Goal: Transaction & Acquisition: Purchase product/service

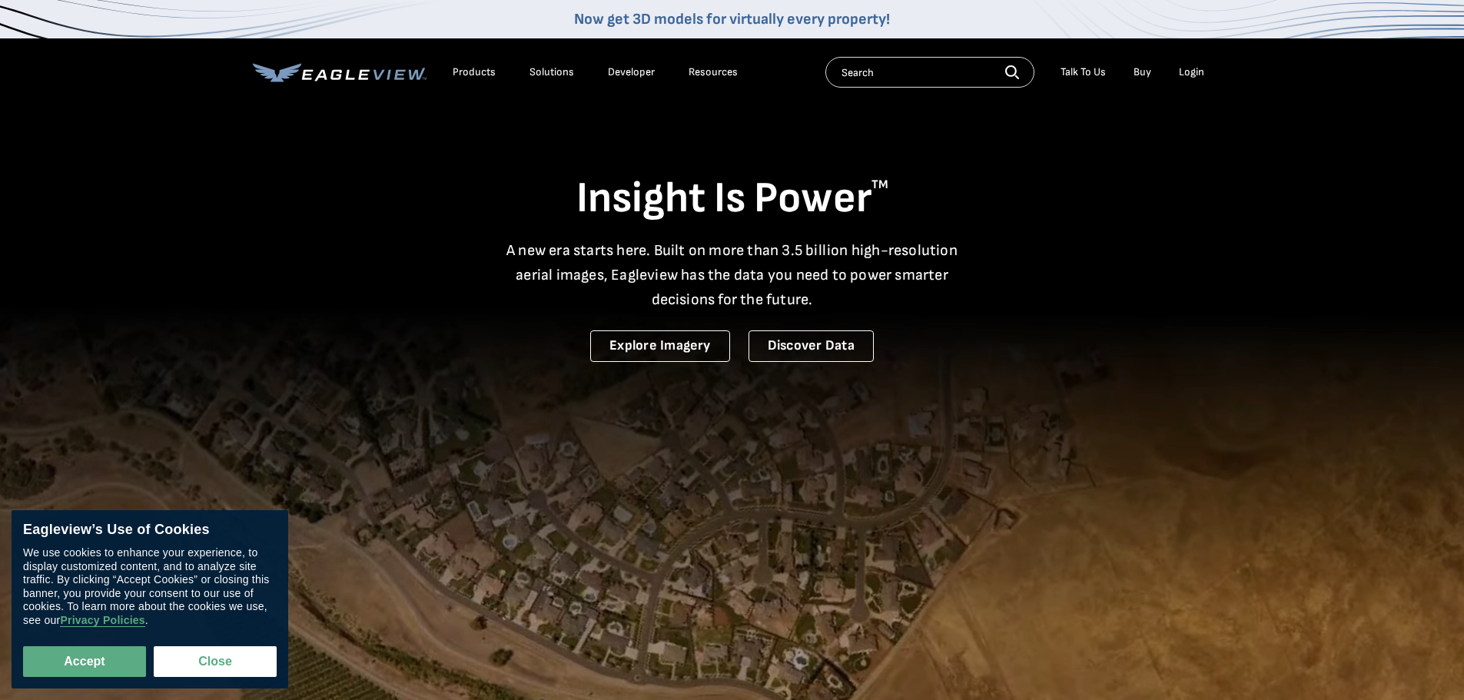
click at [1192, 72] on div "Login" at bounding box center [1191, 72] width 25 height 14
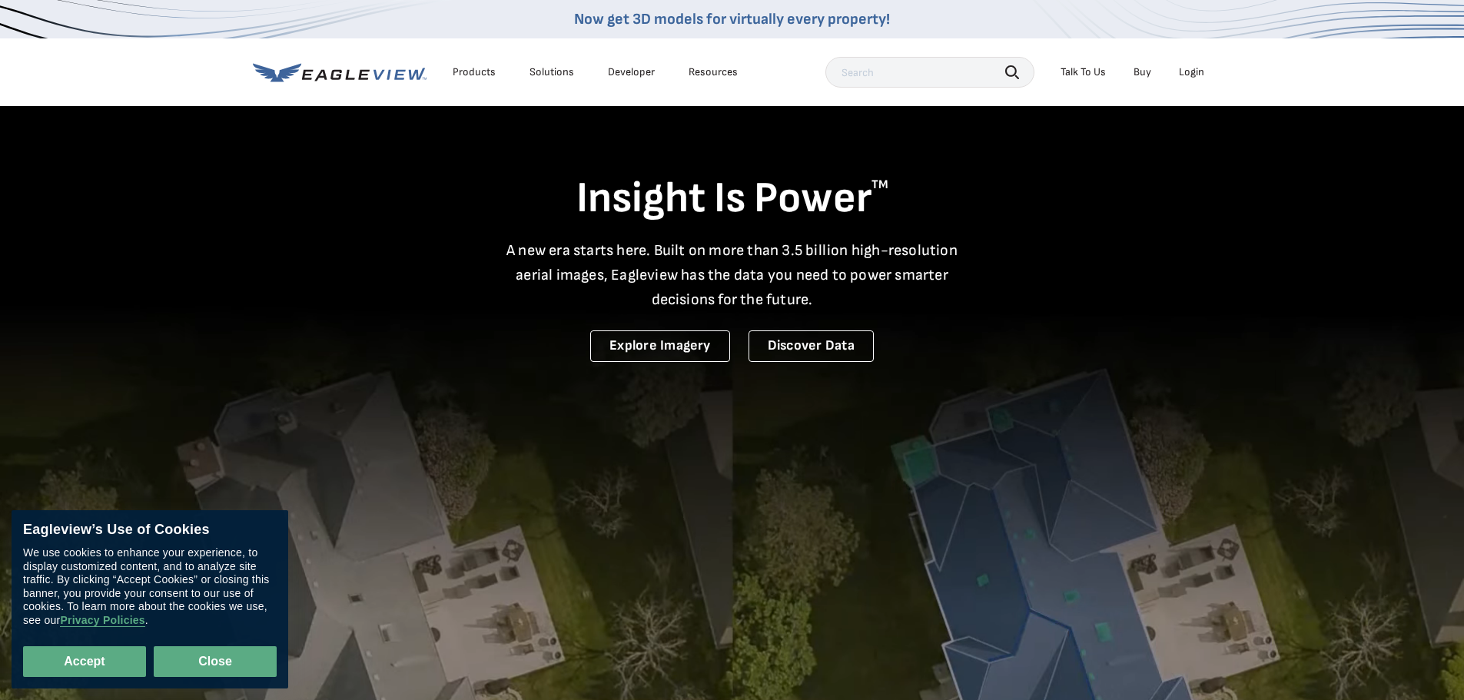
click at [228, 662] on button "Close" at bounding box center [215, 661] width 123 height 31
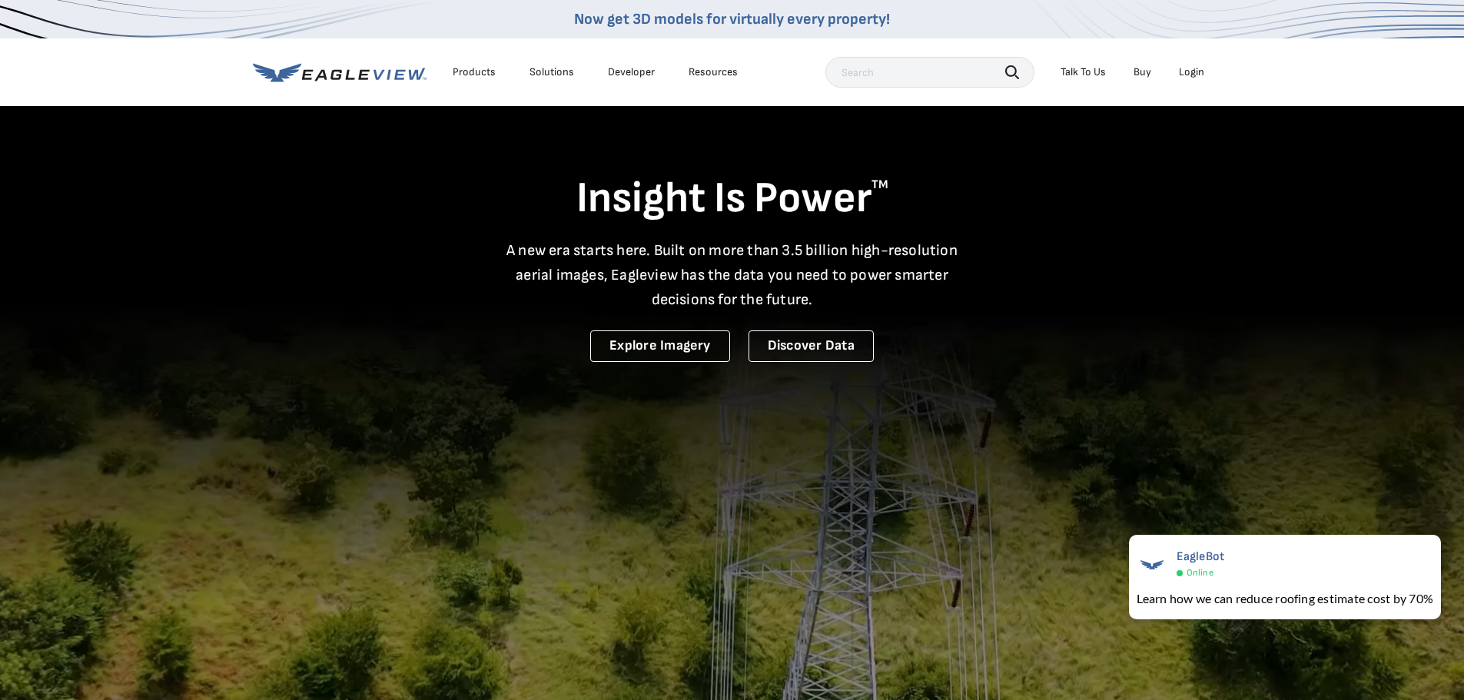
click at [1204, 73] on div "Login" at bounding box center [1191, 72] width 25 height 14
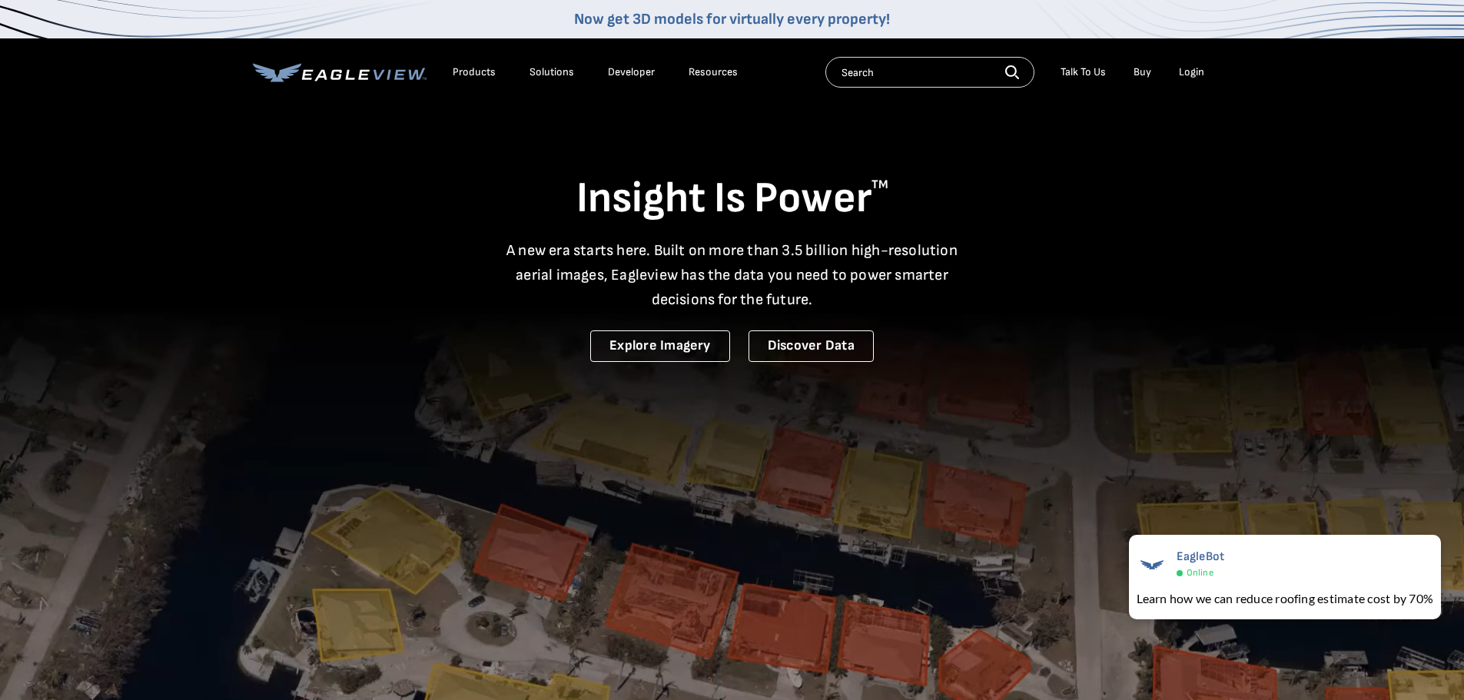
click at [1189, 75] on div "Login" at bounding box center [1191, 72] width 25 height 14
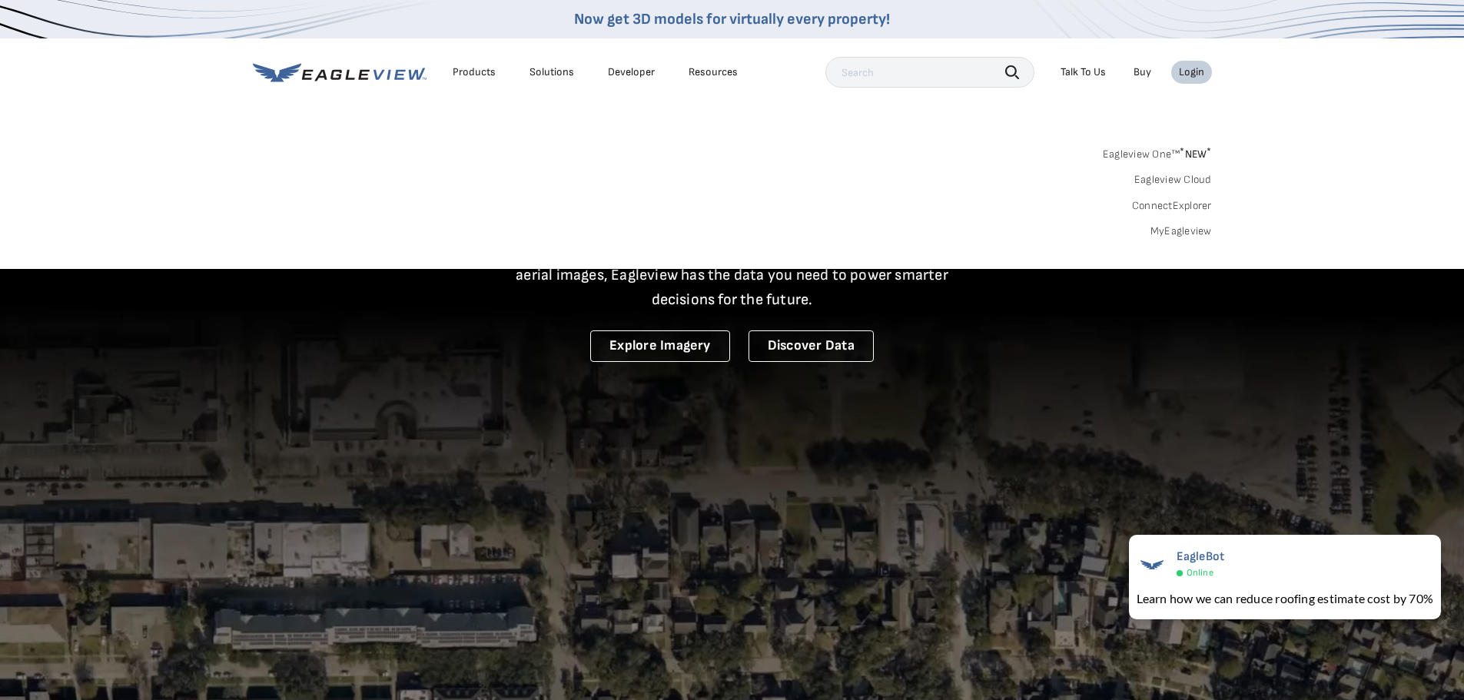
click at [1144, 153] on link "Eagleview One™ * NEW *" at bounding box center [1157, 152] width 109 height 18
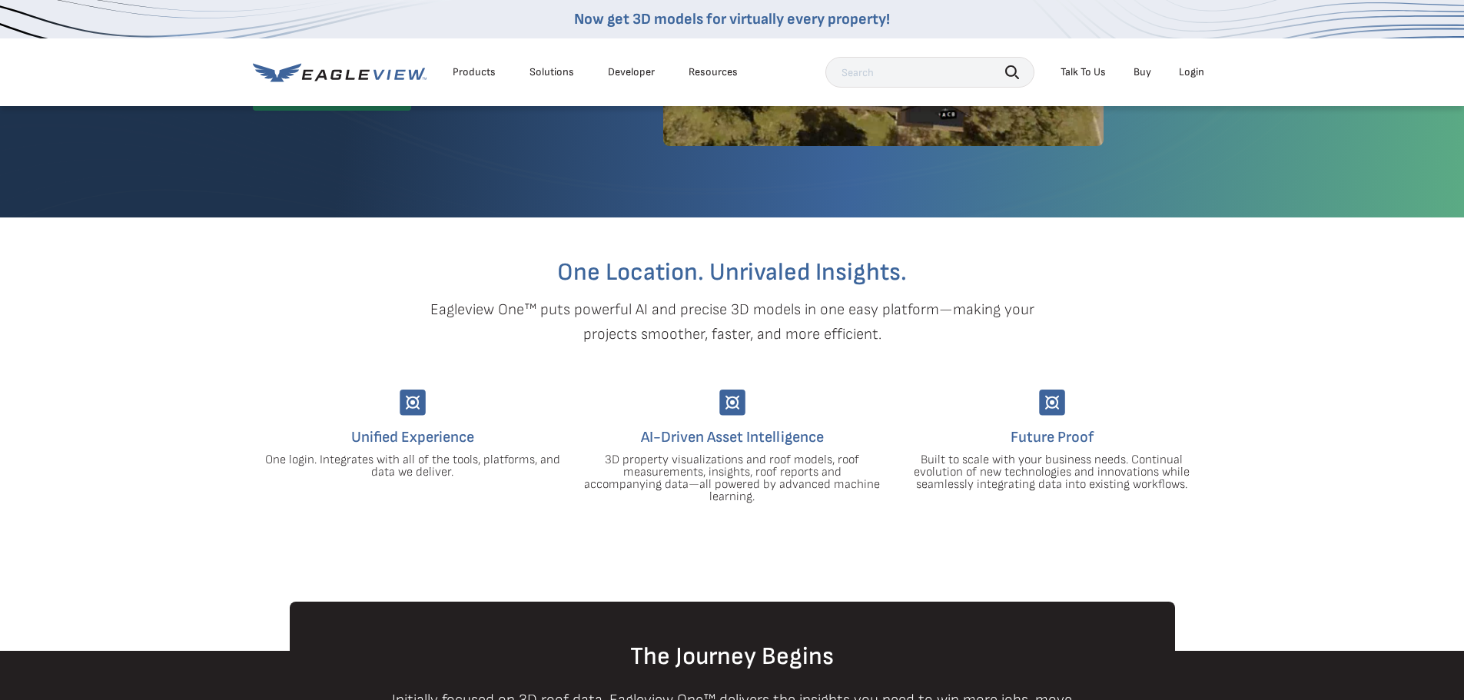
scroll to position [307, 0]
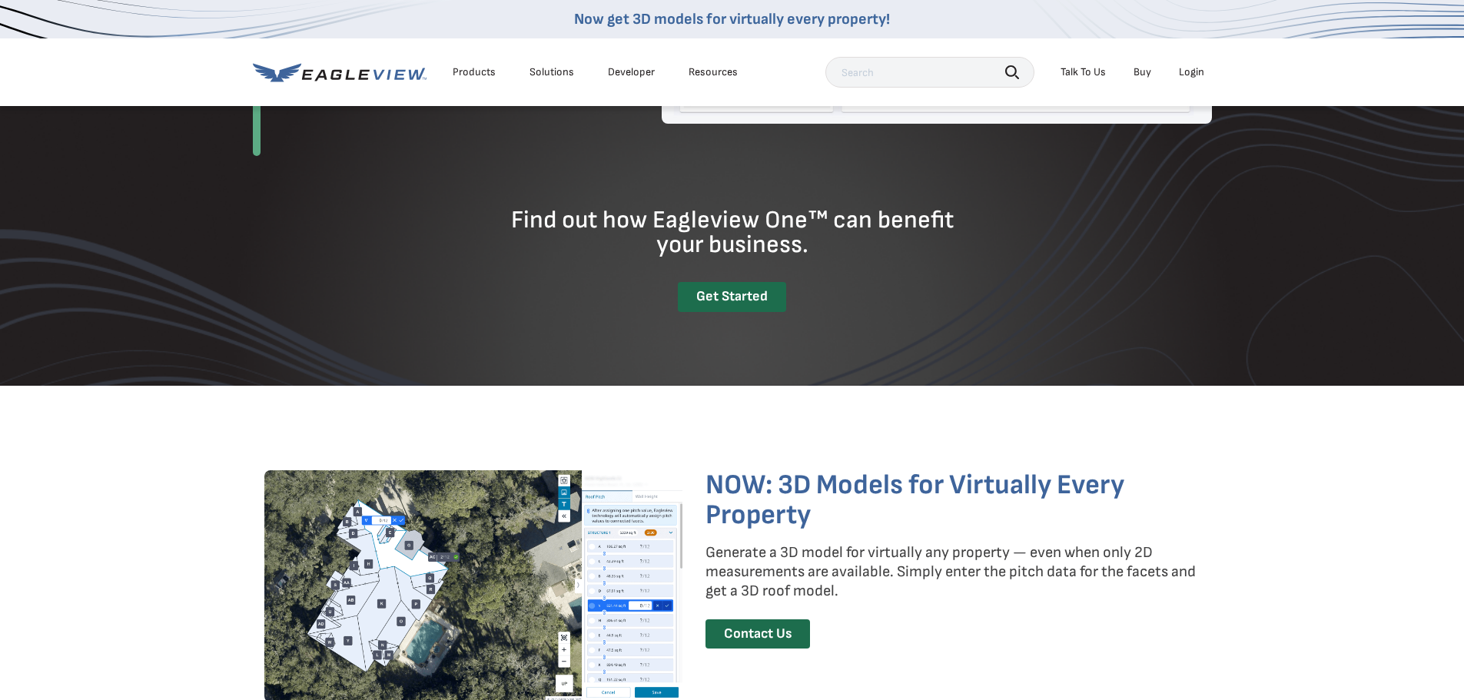
drag, startPoint x: 882, startPoint y: 480, endPoint x: 875, endPoint y: 503, distance: 24.3
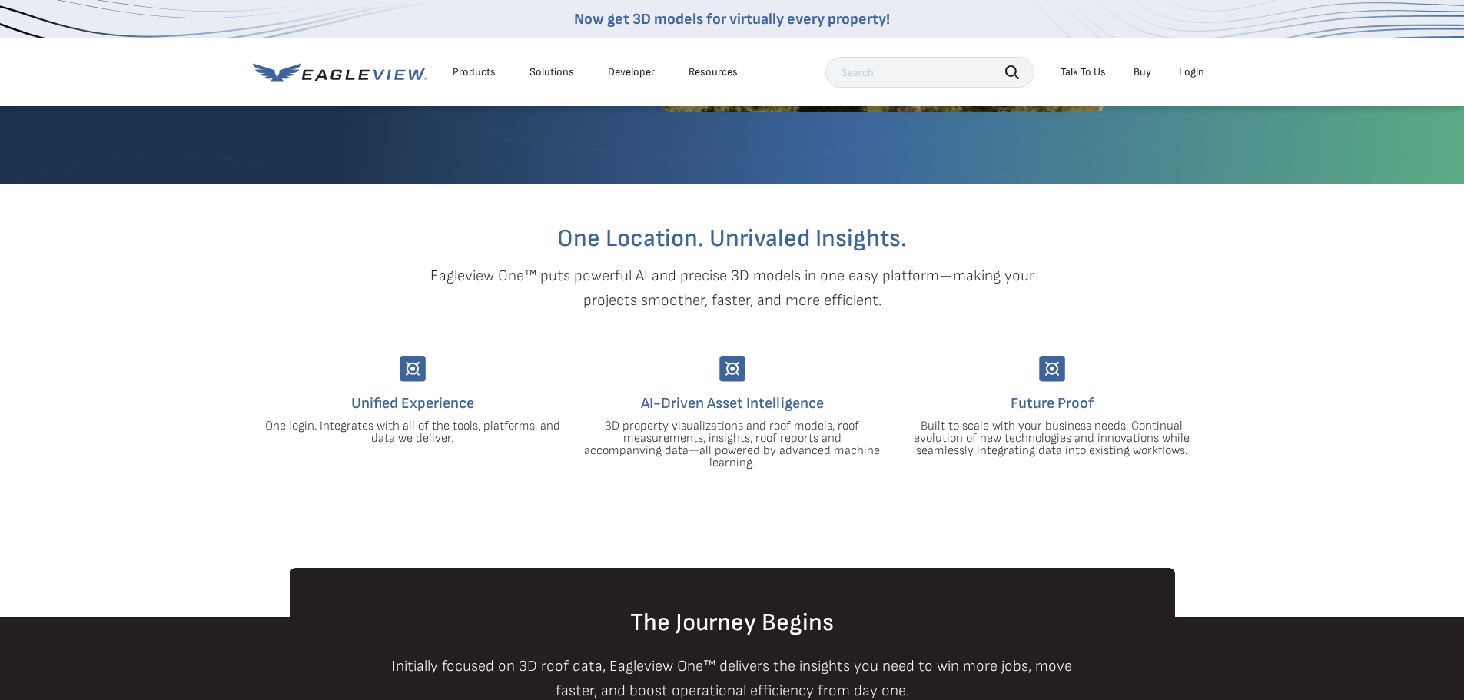
scroll to position [0, 0]
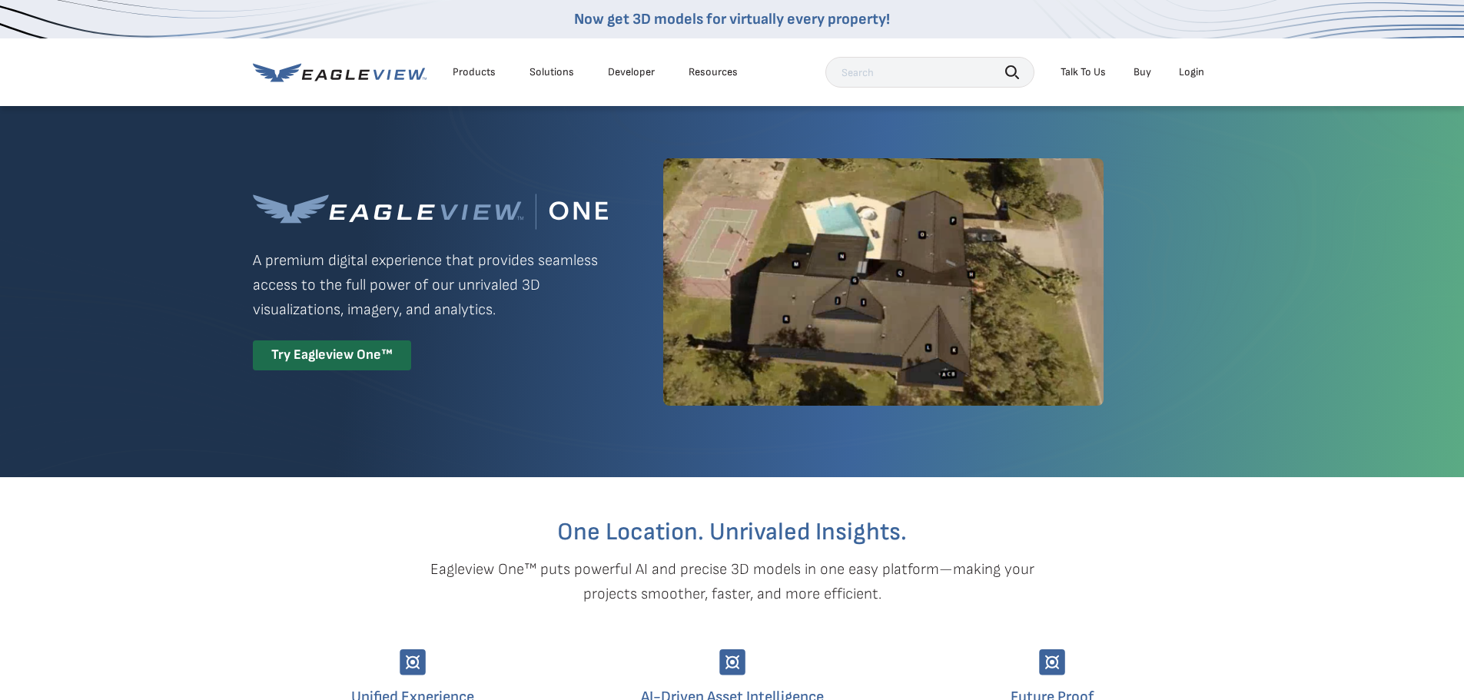
click at [1181, 74] on div "Login" at bounding box center [1191, 72] width 25 height 14
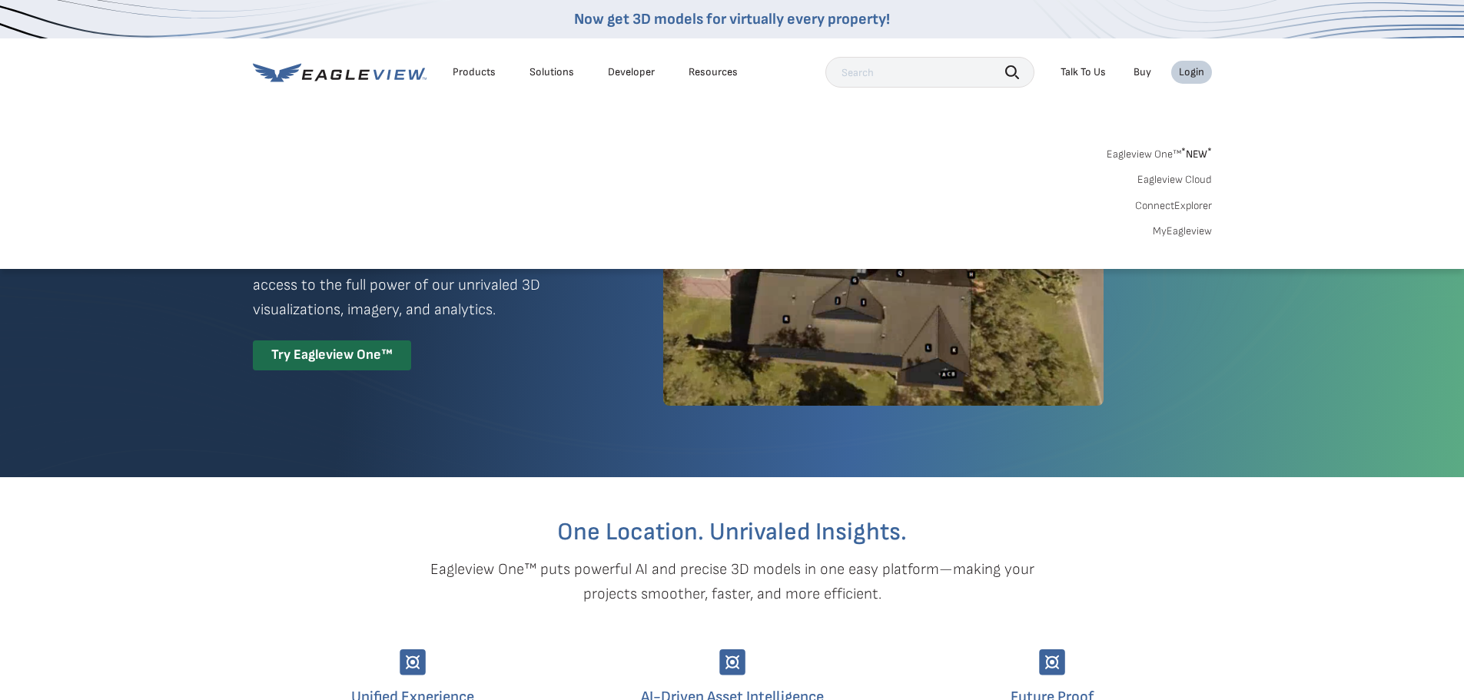
click at [1172, 226] on link "MyEagleview" at bounding box center [1182, 231] width 59 height 14
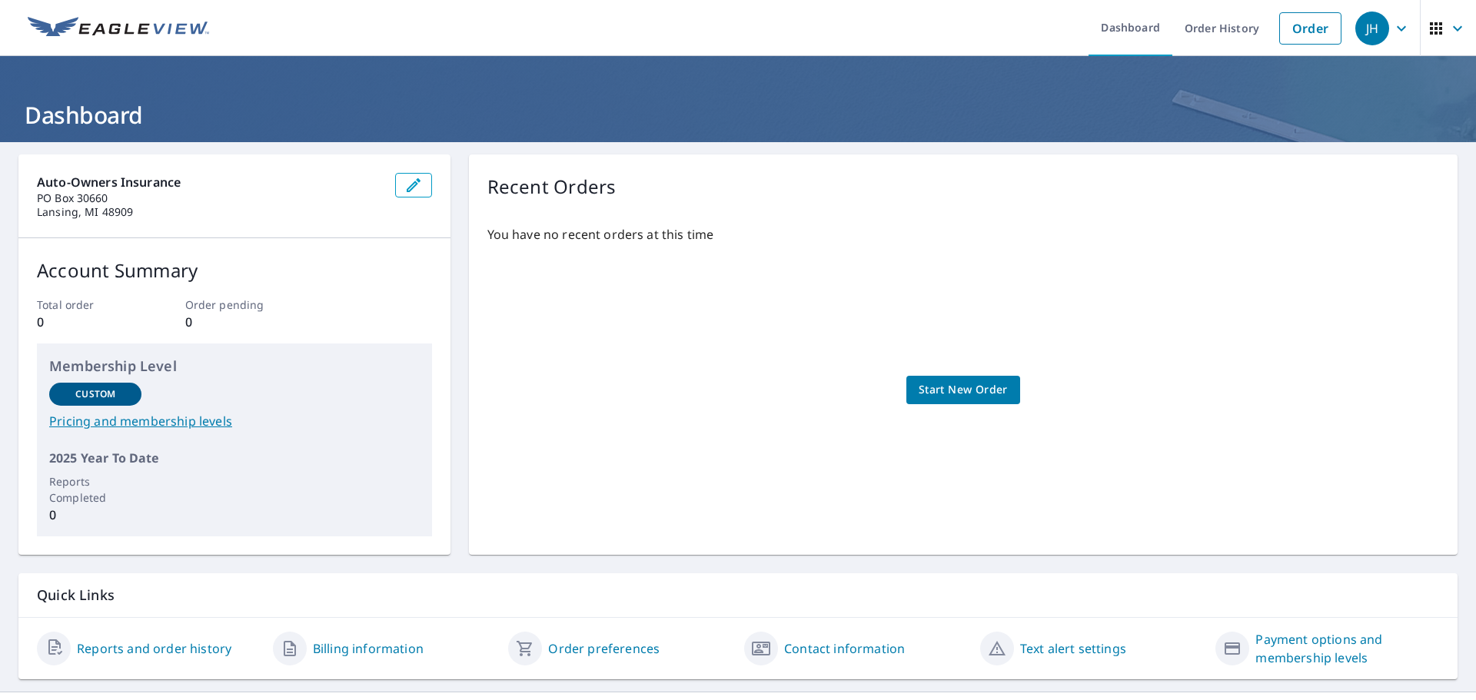
click at [949, 387] on span "Start New Order" at bounding box center [963, 389] width 89 height 19
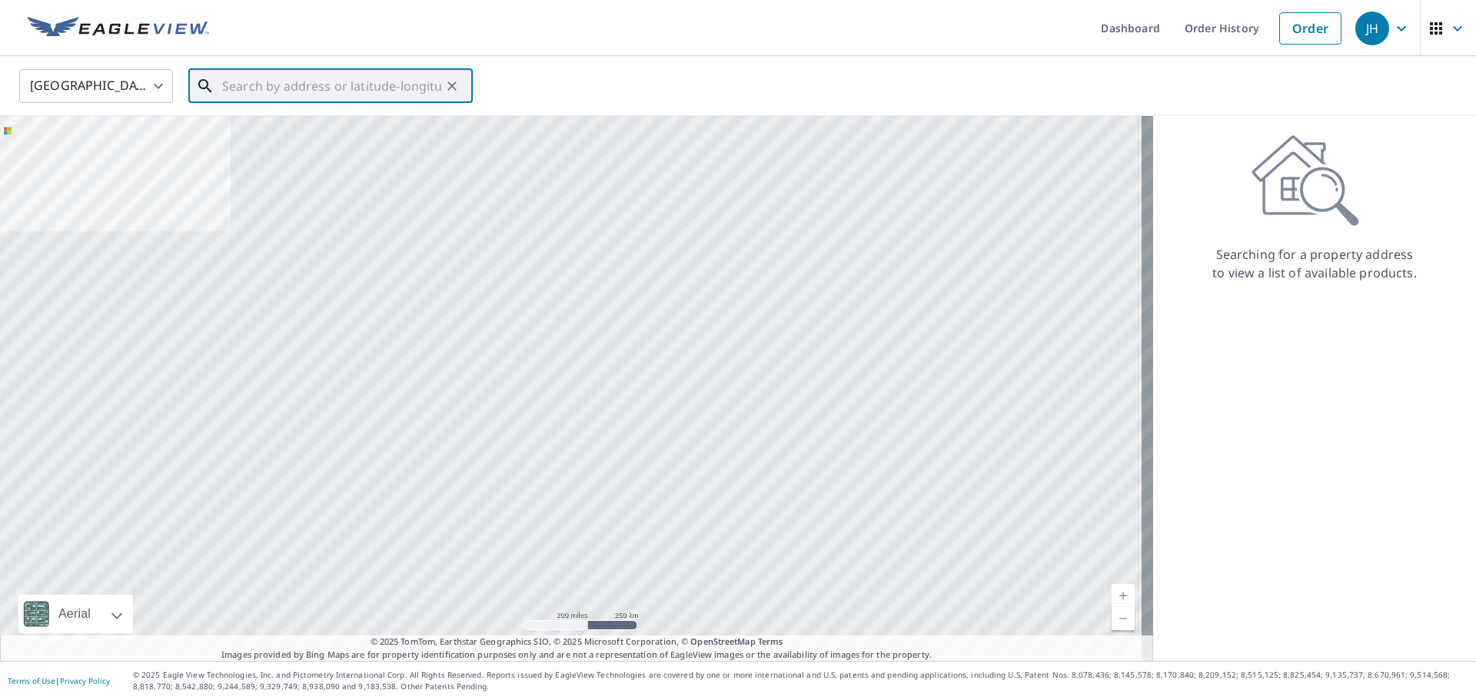
click at [345, 75] on input "text" at bounding box center [331, 86] width 219 height 43
paste input "1060 NEWPORT RD MACON, GA 31210-3342"
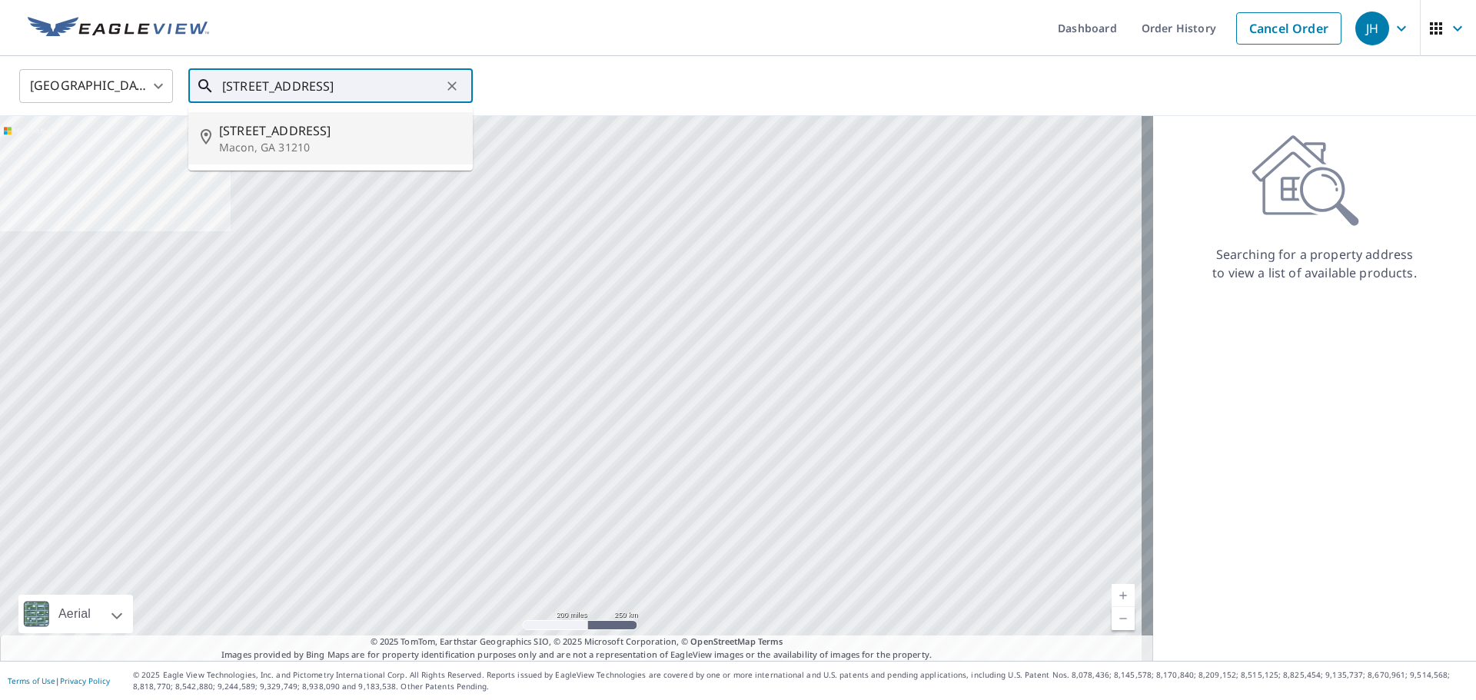
click at [299, 132] on span "1060 Newport Rd" at bounding box center [339, 130] width 241 height 18
type input "1060 Newport Rd Macon, GA 31210"
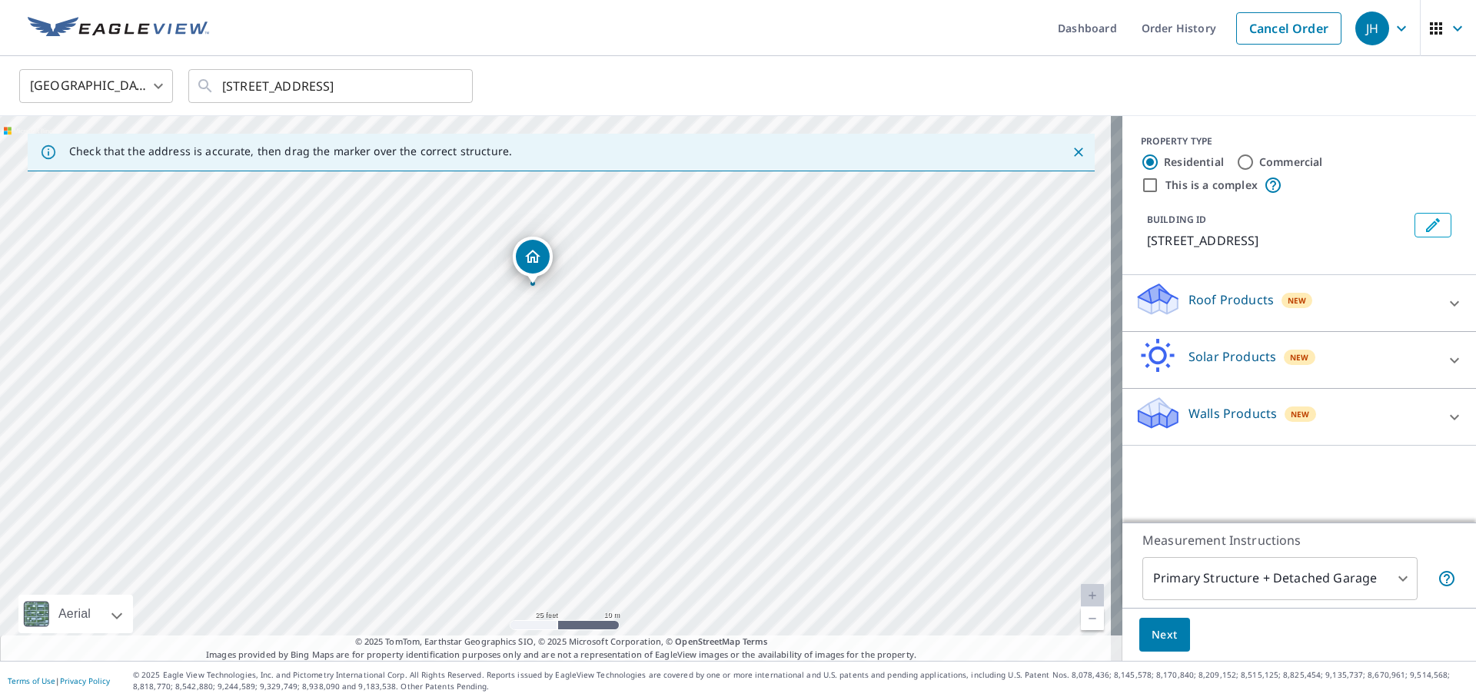
drag, startPoint x: 560, startPoint y: 283, endPoint x: 600, endPoint y: 292, distance: 41.0
click at [600, 292] on div "1060 Newport Rd Macon, GA 31210" at bounding box center [561, 388] width 1122 height 545
click at [540, 262] on icon "Dropped pin, building 1, Residential property, 1060 Newport Rd Macon, GA 31210" at bounding box center [544, 257] width 15 height 13
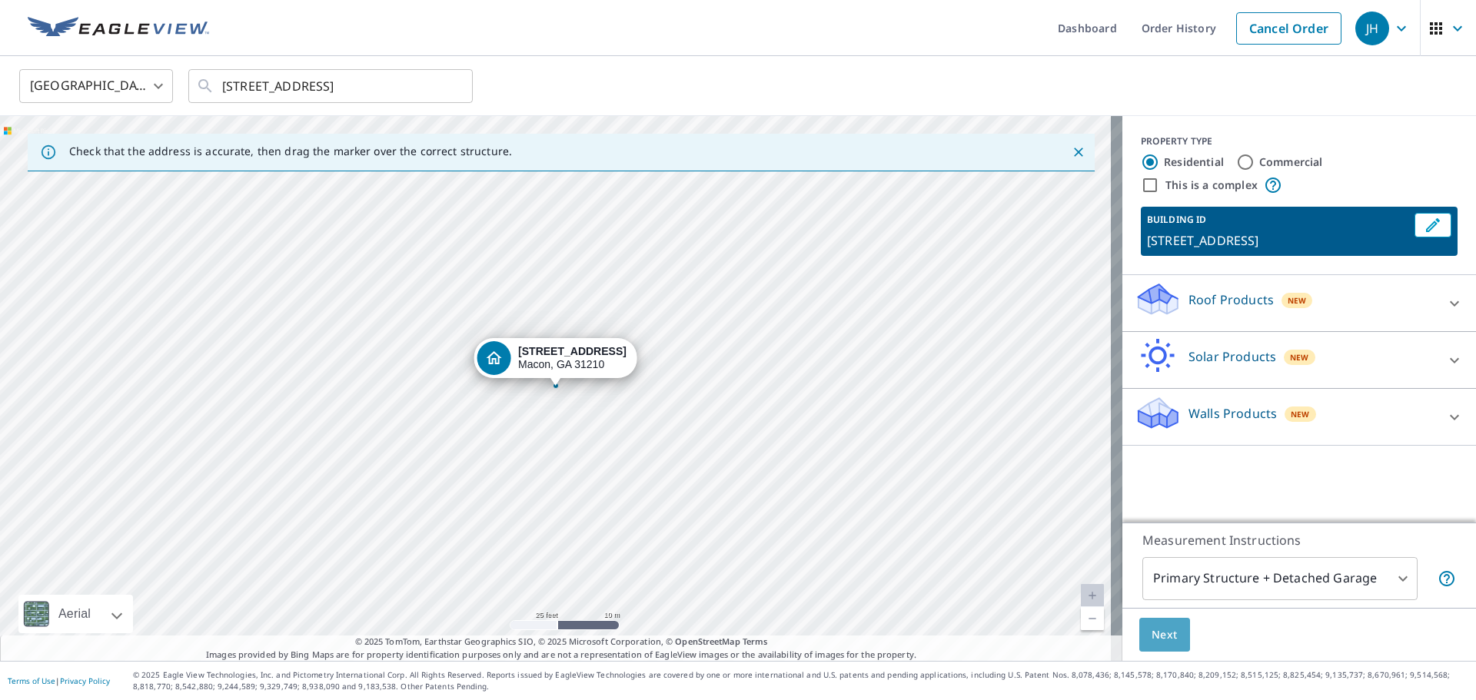
click at [1168, 626] on button "Next" at bounding box center [1164, 635] width 51 height 35
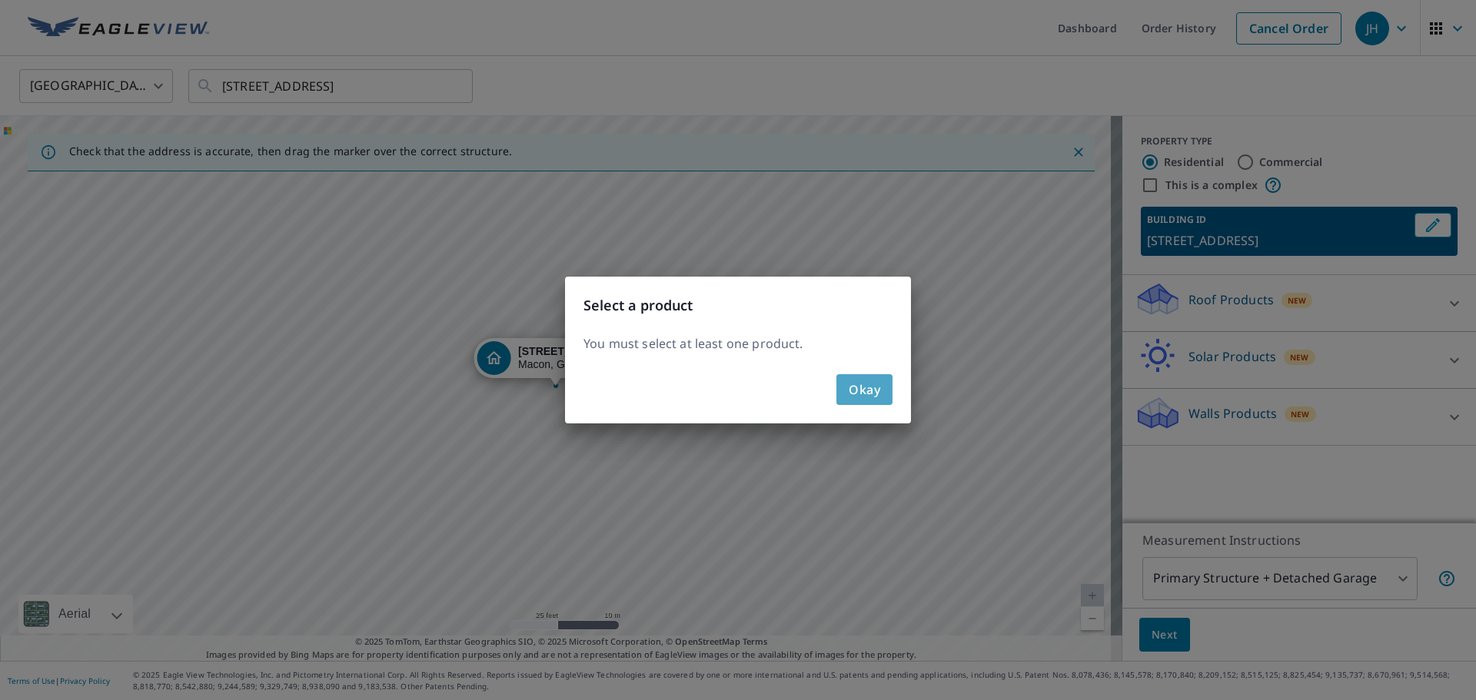
click at [868, 399] on span "Okay" at bounding box center [865, 390] width 32 height 22
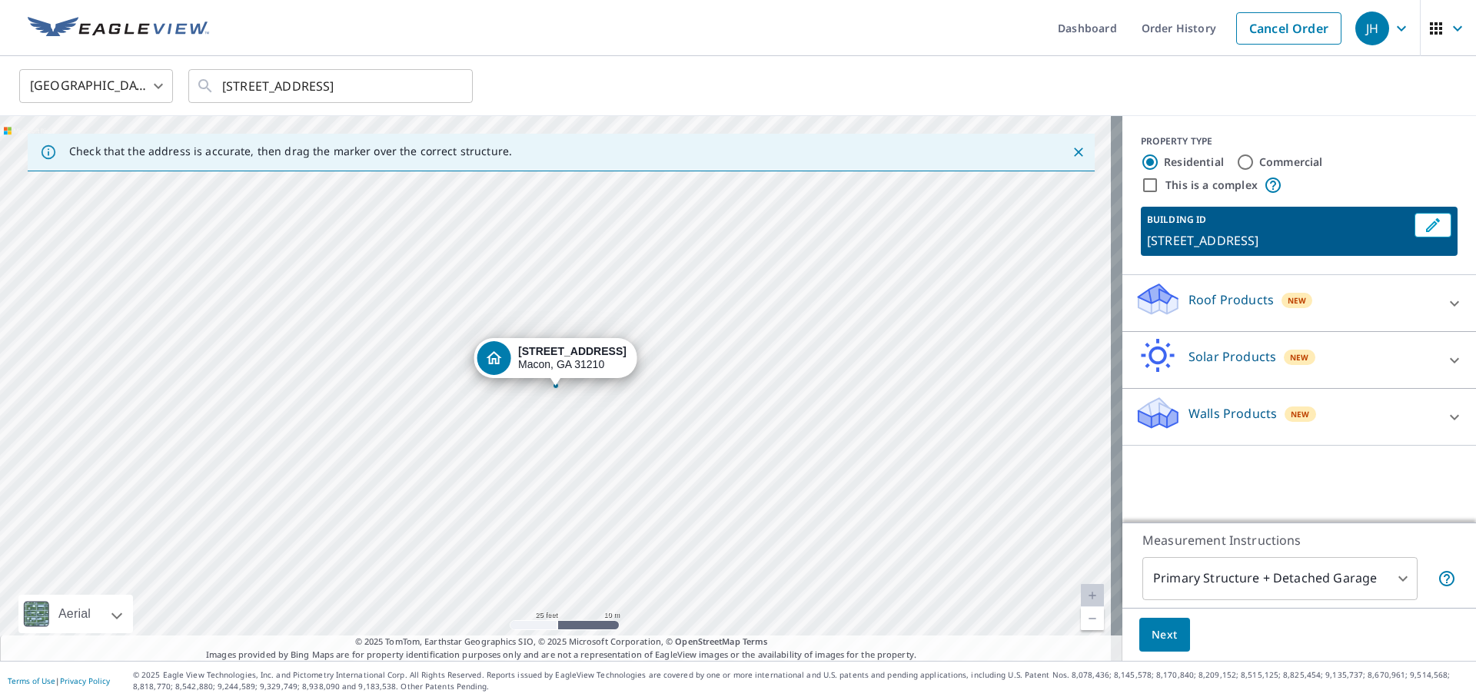
click at [1420, 298] on div "Roof Products New" at bounding box center [1285, 303] width 301 height 44
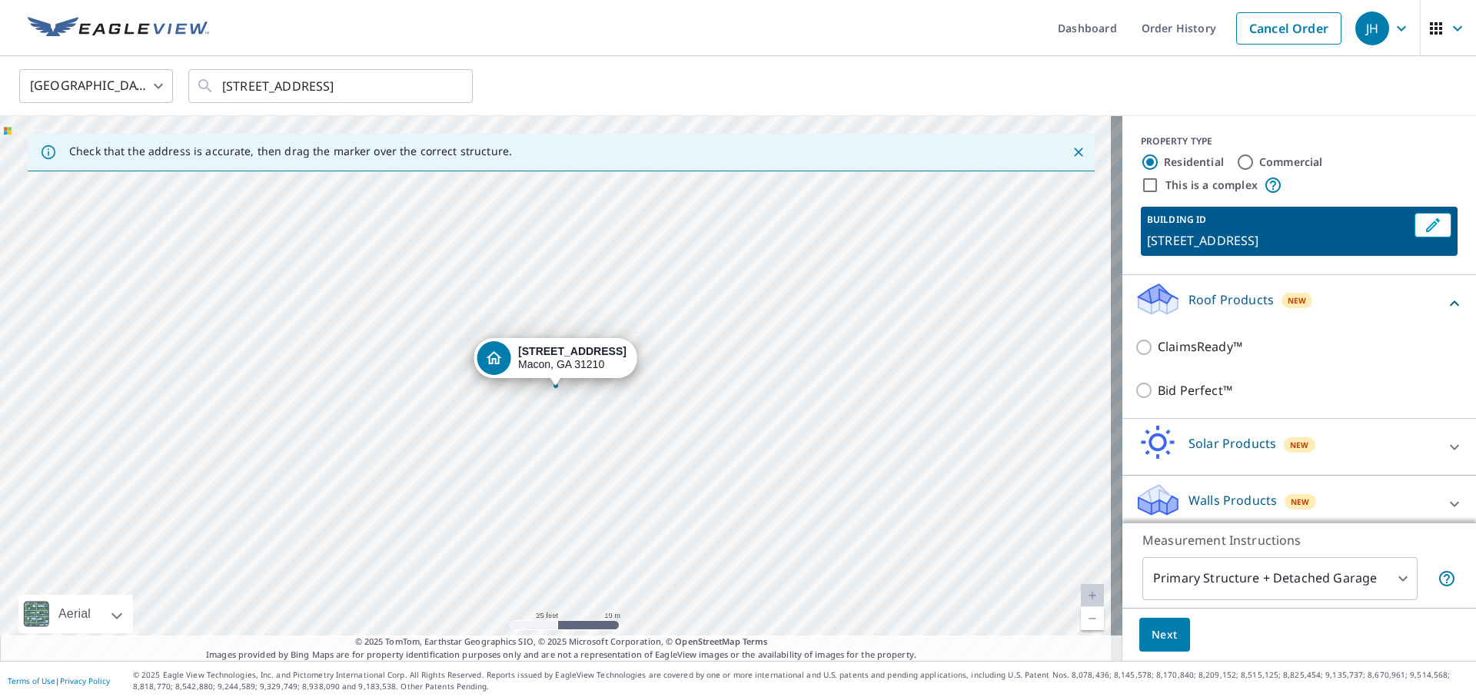
click at [1420, 298] on div "Roof Products New" at bounding box center [1290, 303] width 311 height 44
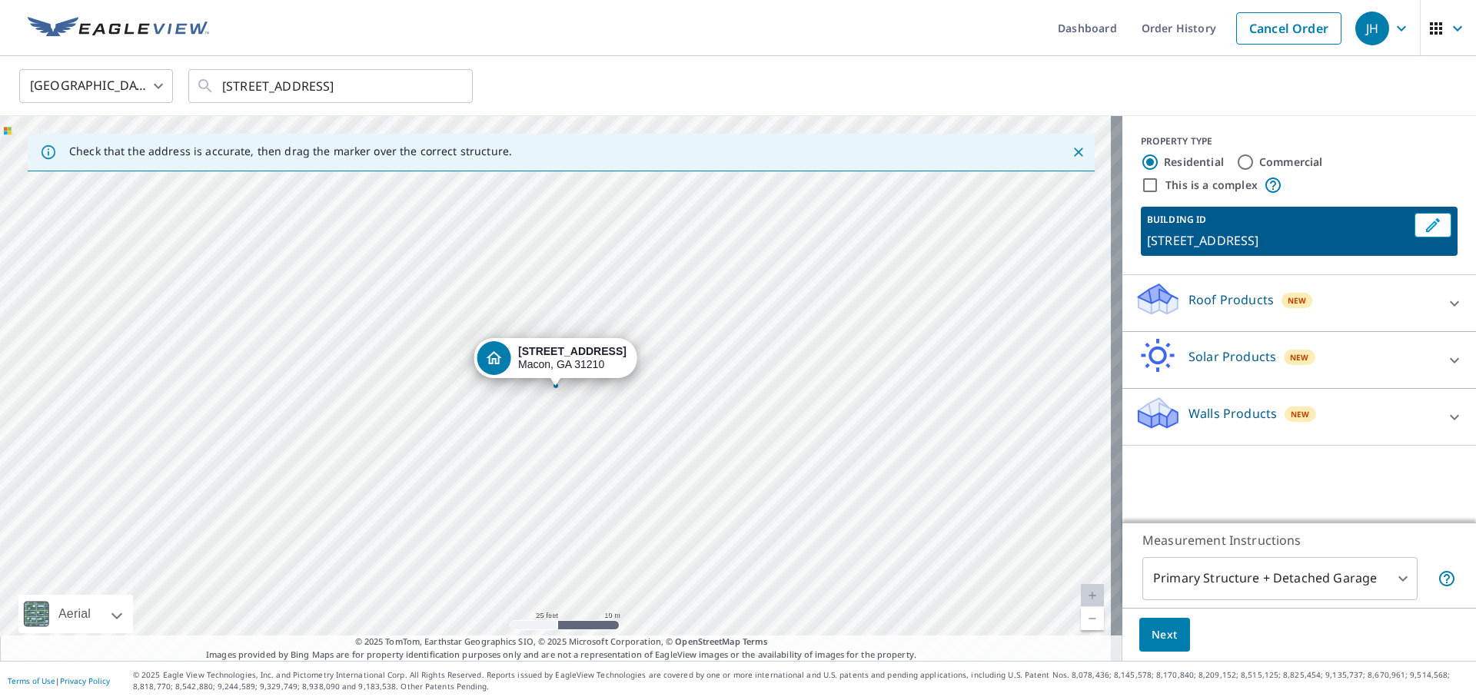
click at [1315, 576] on body "JH JH Dashboard Order History Cancel Order JH United States US ​ 1060 Newport R…" at bounding box center [738, 350] width 1476 height 700
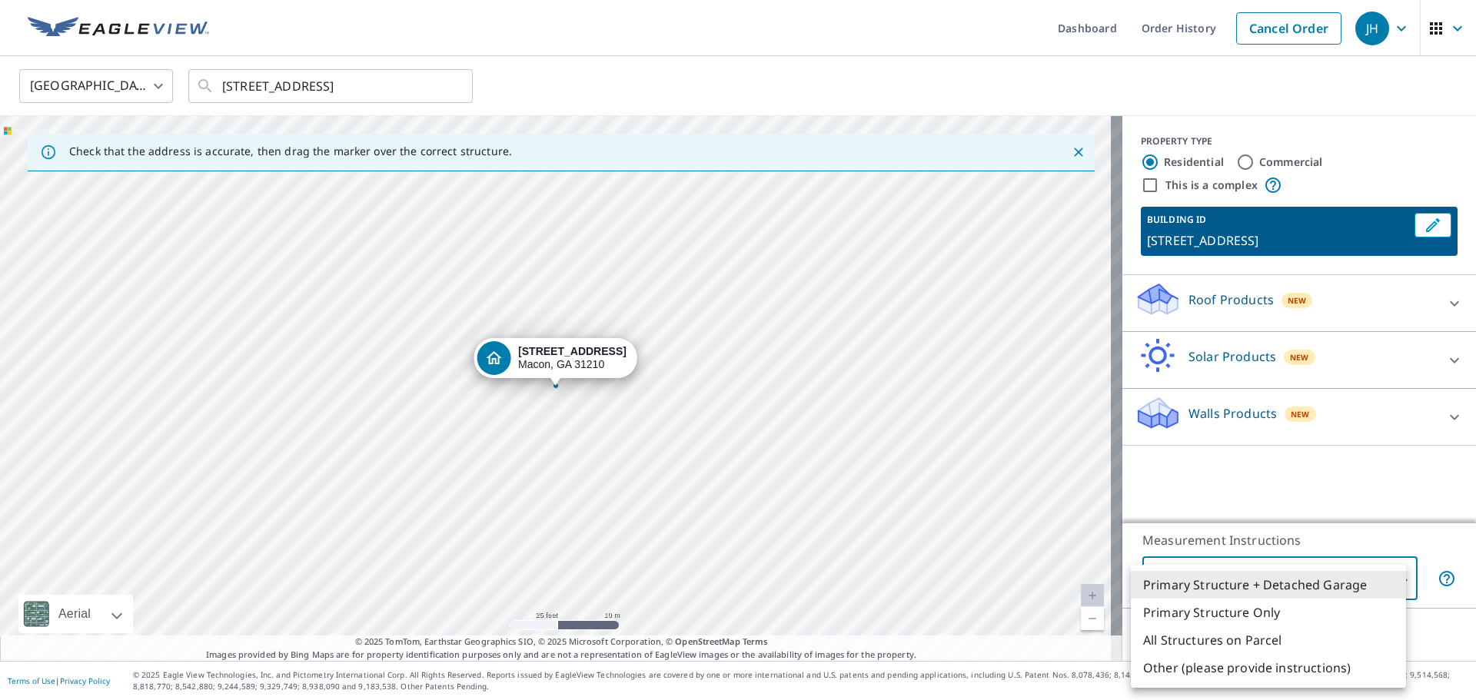
click at [1258, 604] on li "Primary Structure Only" at bounding box center [1268, 613] width 275 height 28
type input "2"
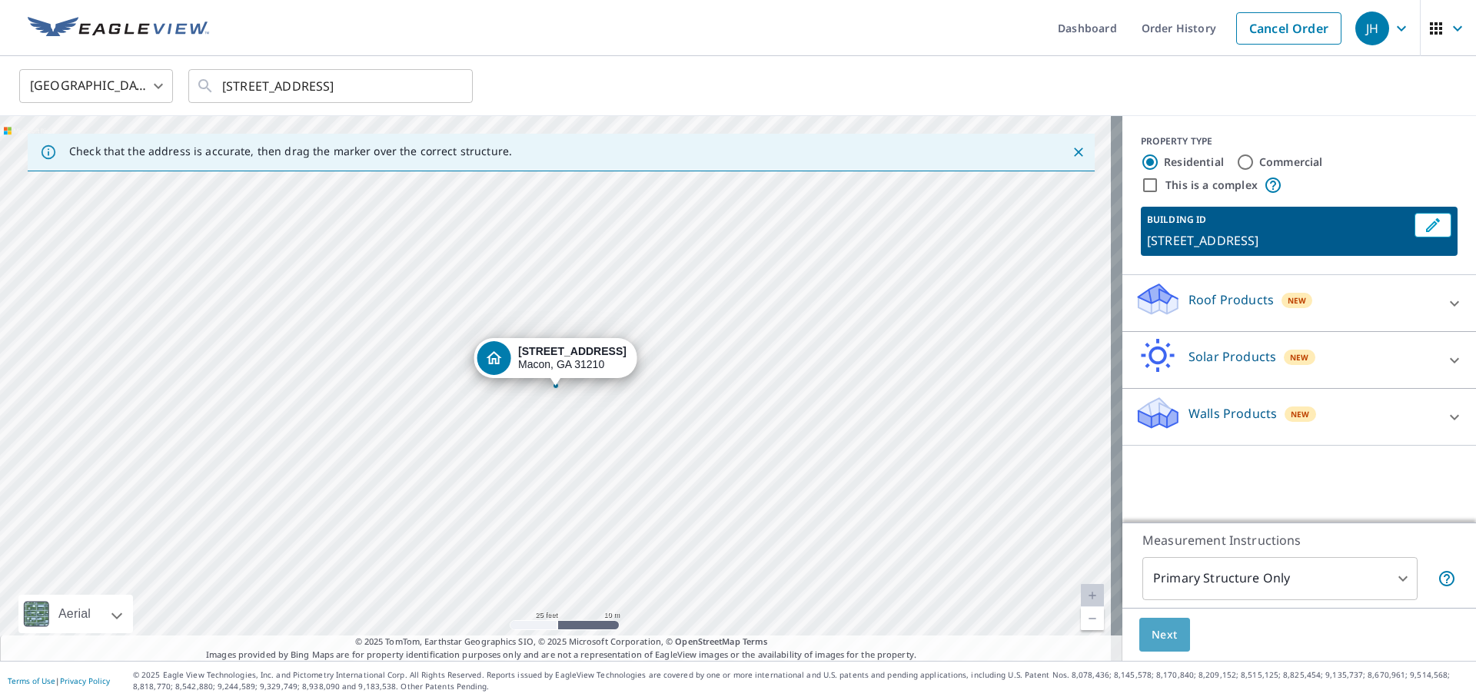
click at [1159, 636] on span "Next" at bounding box center [1164, 635] width 26 height 19
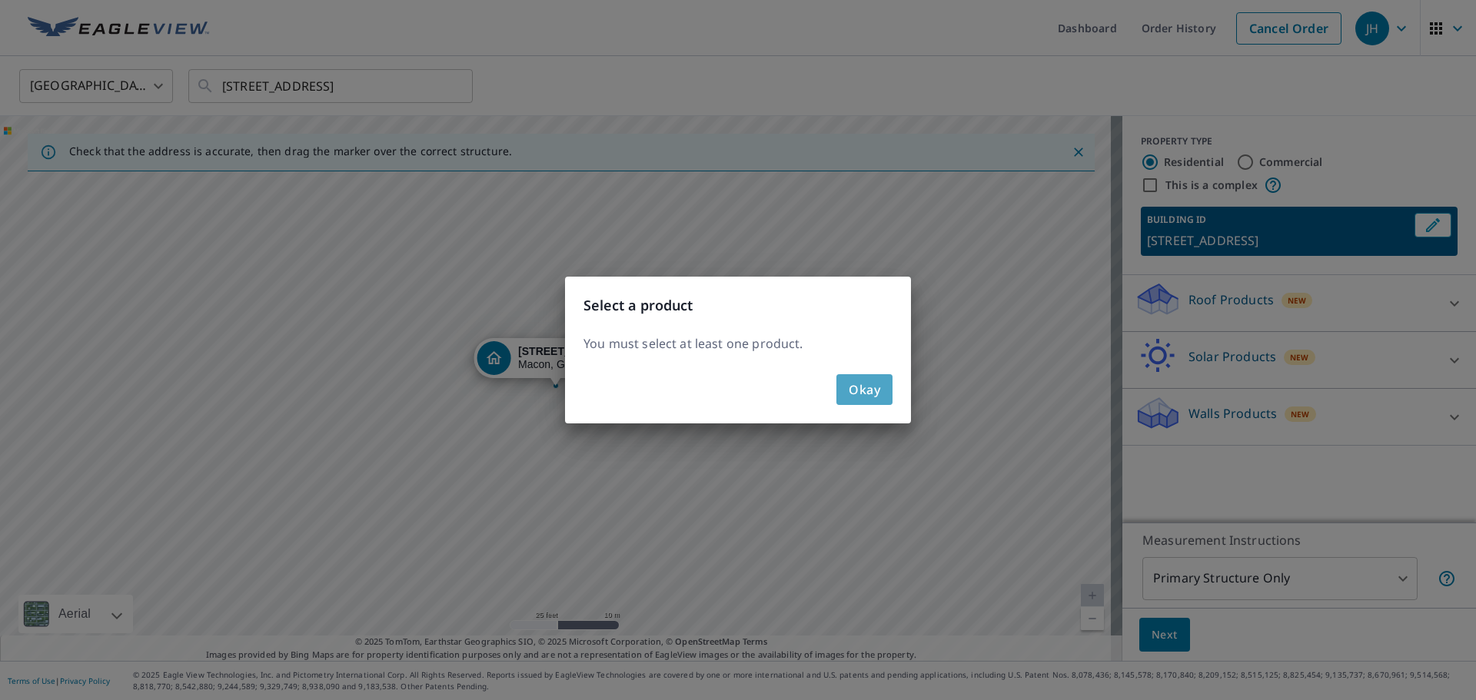
click at [869, 390] on span "Okay" at bounding box center [865, 390] width 32 height 22
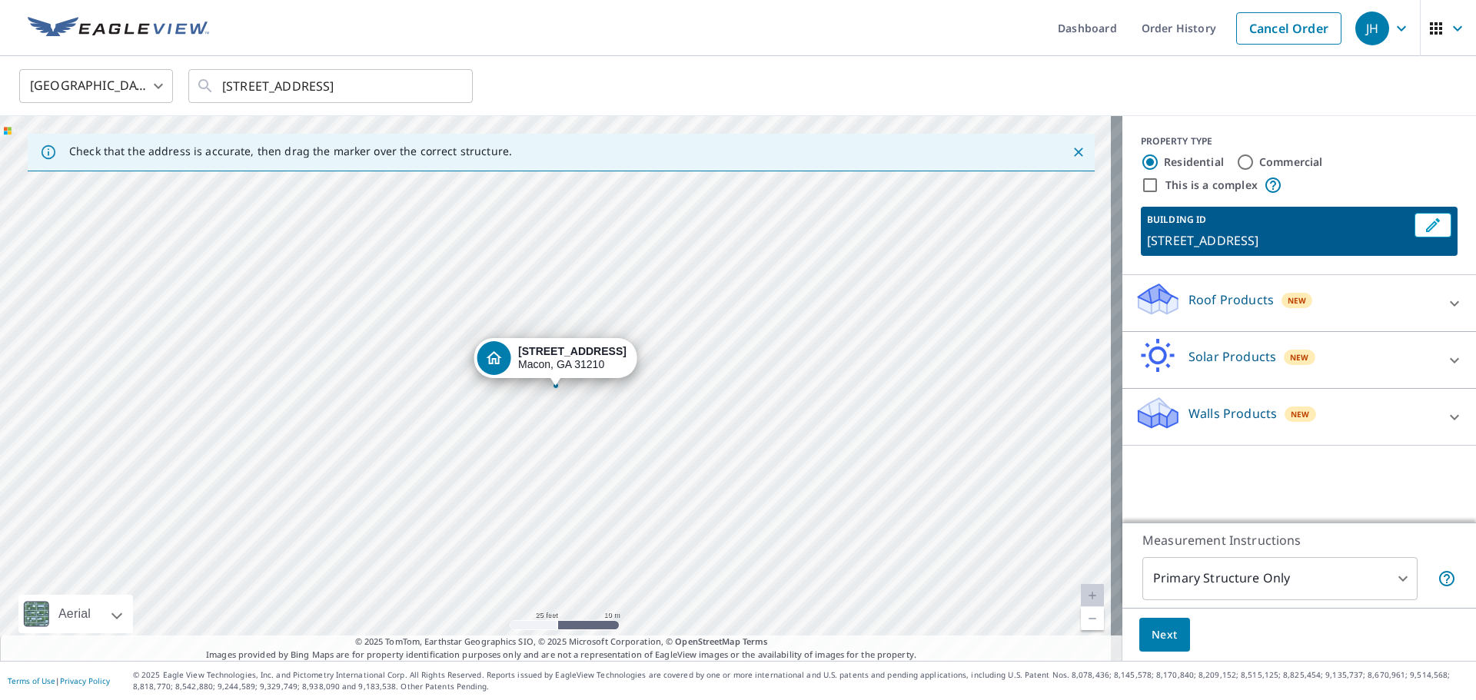
click at [527, 401] on div "1060 Newport Rd Macon, GA 31210" at bounding box center [561, 388] width 1122 height 545
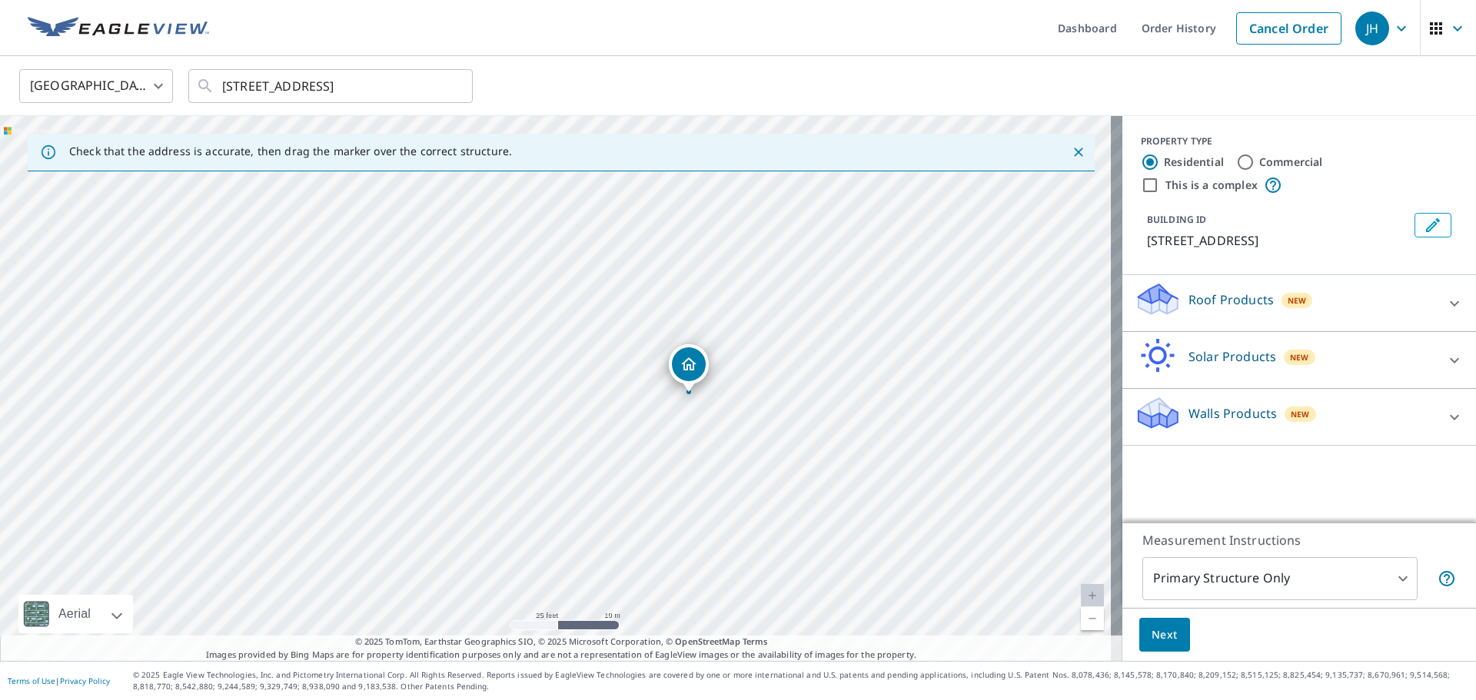
drag, startPoint x: 610, startPoint y: 395, endPoint x: 743, endPoint y: 401, distance: 133.1
click at [743, 401] on div "1060 Newport Rd Macon, GA 31210" at bounding box center [561, 388] width 1122 height 545
drag, startPoint x: 691, startPoint y: 448, endPoint x: 680, endPoint y: 395, distance: 54.1
click at [680, 395] on div "1060 Newport Rd Macon, GA 31210" at bounding box center [561, 388] width 1122 height 545
drag, startPoint x: 668, startPoint y: 338, endPoint x: 676, endPoint y: 364, distance: 26.7
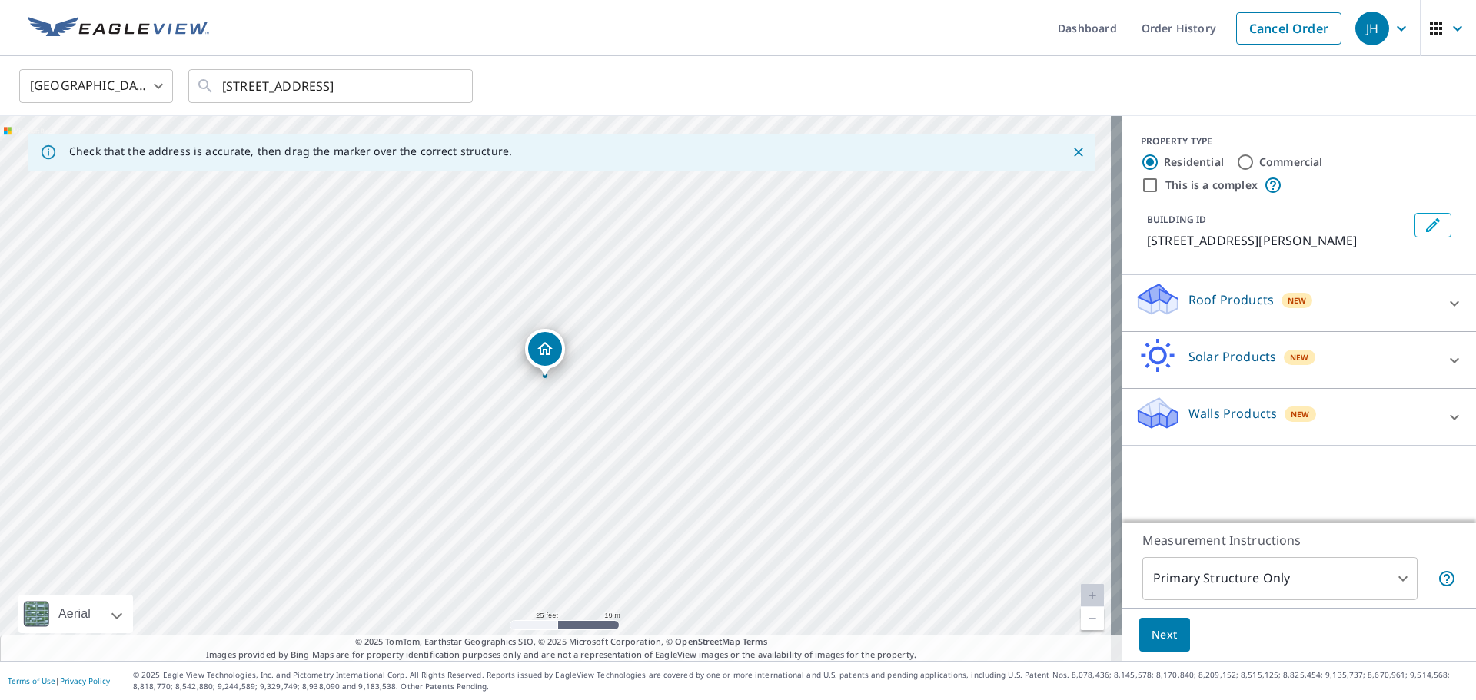
drag, startPoint x: 561, startPoint y: 365, endPoint x: 550, endPoint y: 355, distance: 14.7
click at [1164, 635] on span "Next" at bounding box center [1164, 635] width 26 height 19
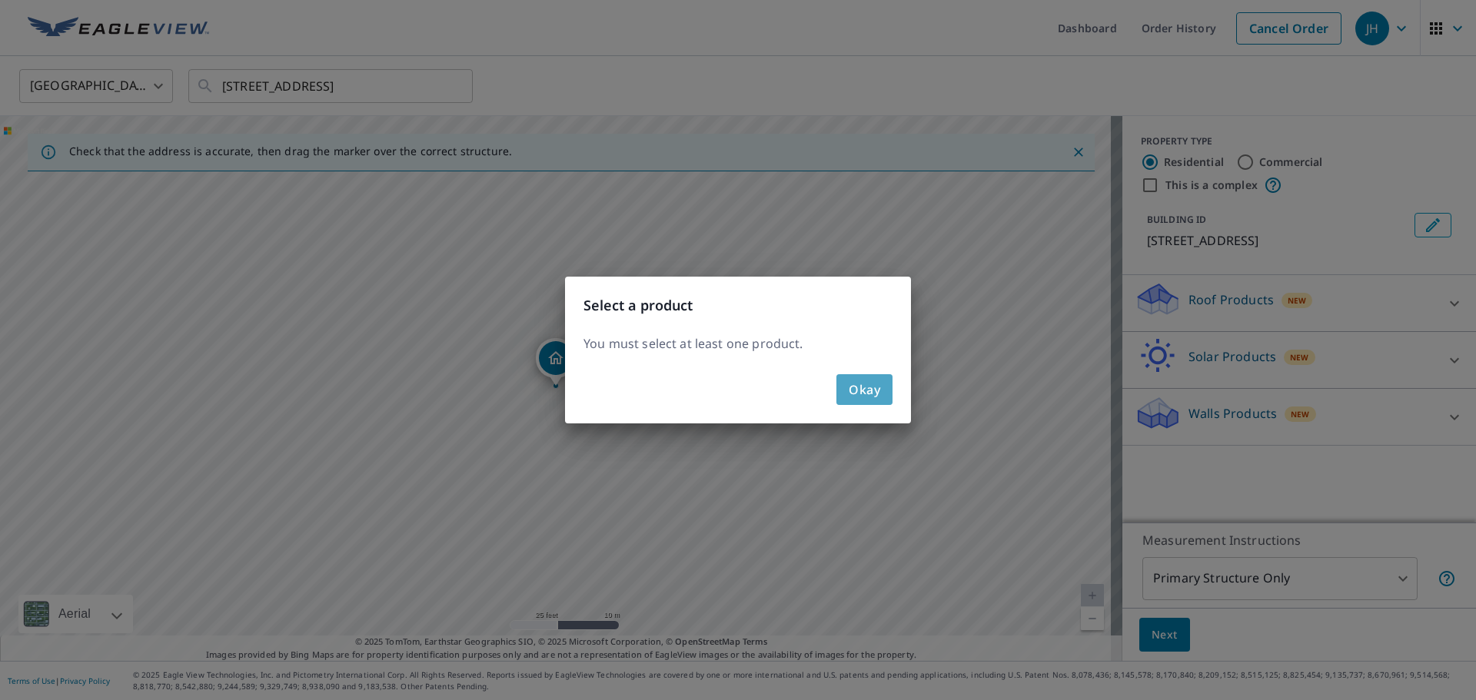
click at [866, 390] on span "Okay" at bounding box center [865, 390] width 32 height 22
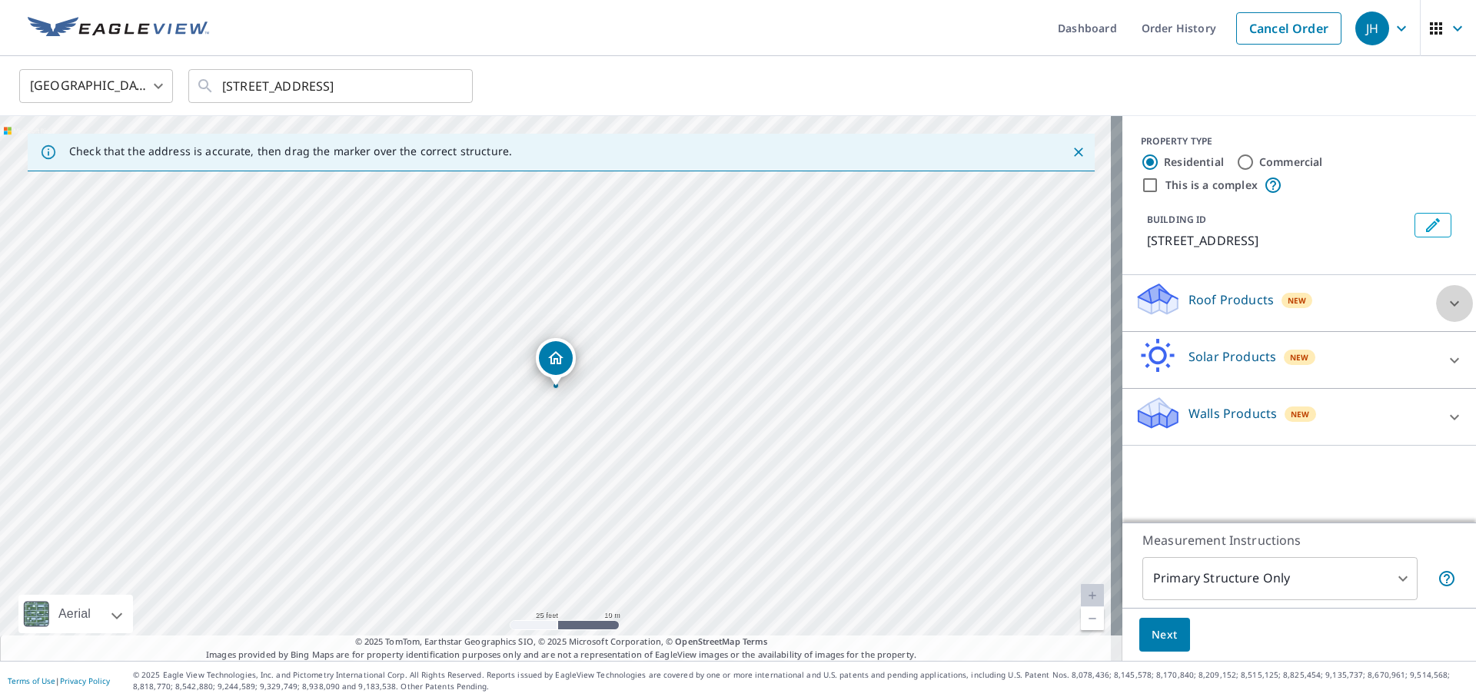
click at [1445, 305] on icon at bounding box center [1454, 303] width 18 height 18
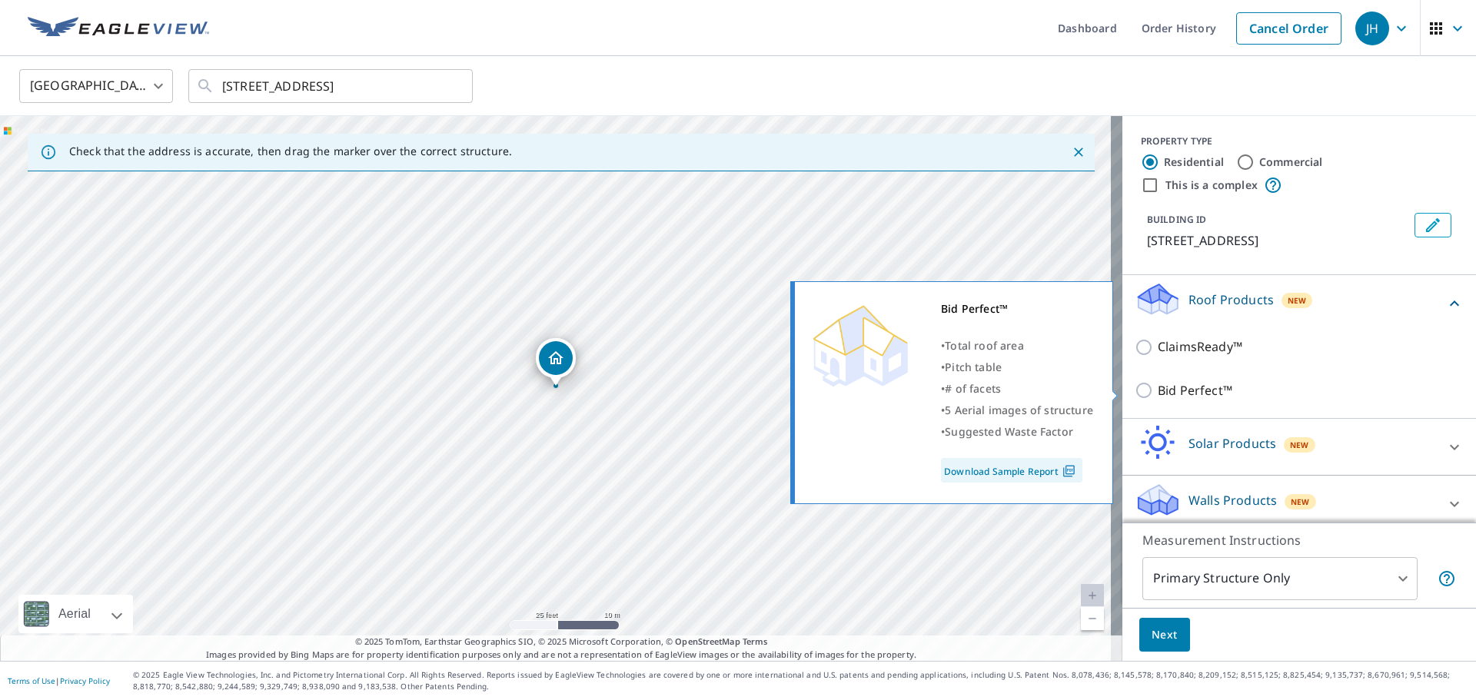
click at [1158, 392] on p "Bid Perfect™" at bounding box center [1195, 390] width 75 height 19
click at [1151, 392] on input "Bid Perfect™" at bounding box center [1146, 390] width 23 height 18
checkbox input "true"
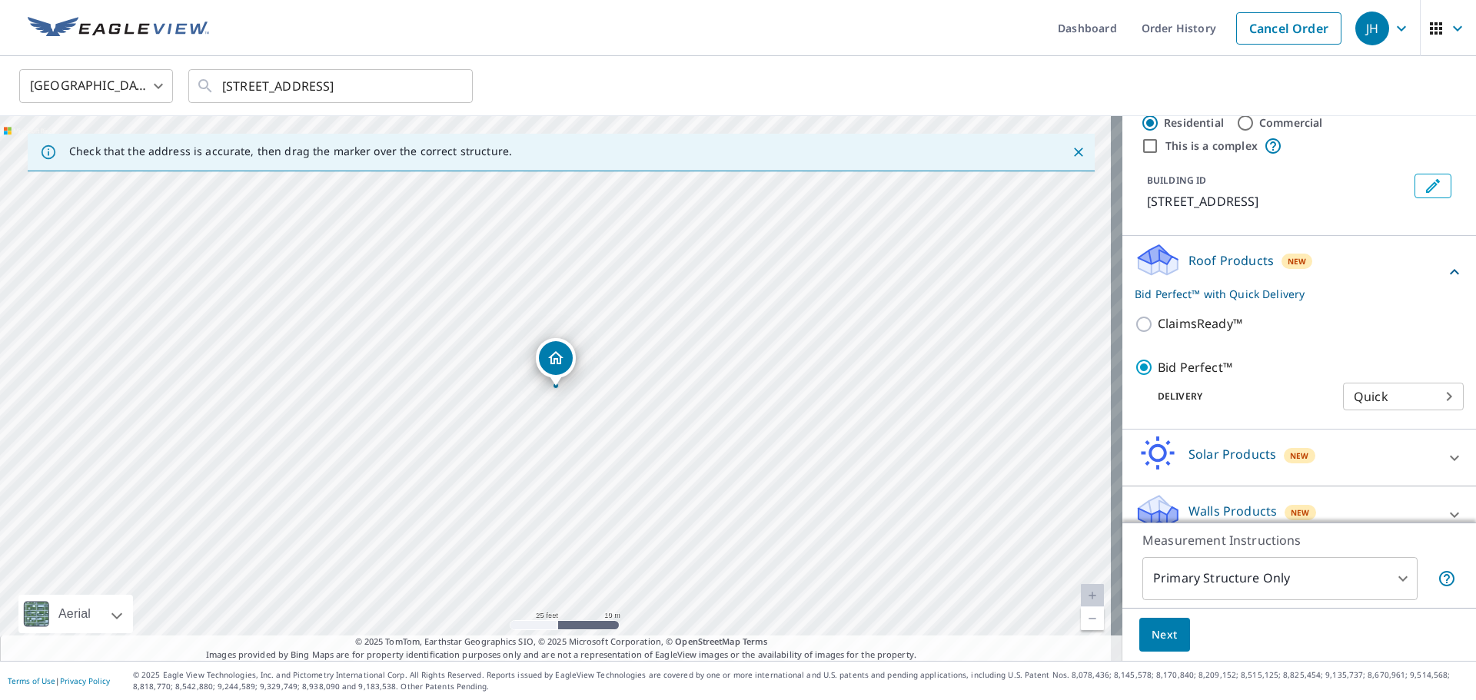
scroll to position [60, 0]
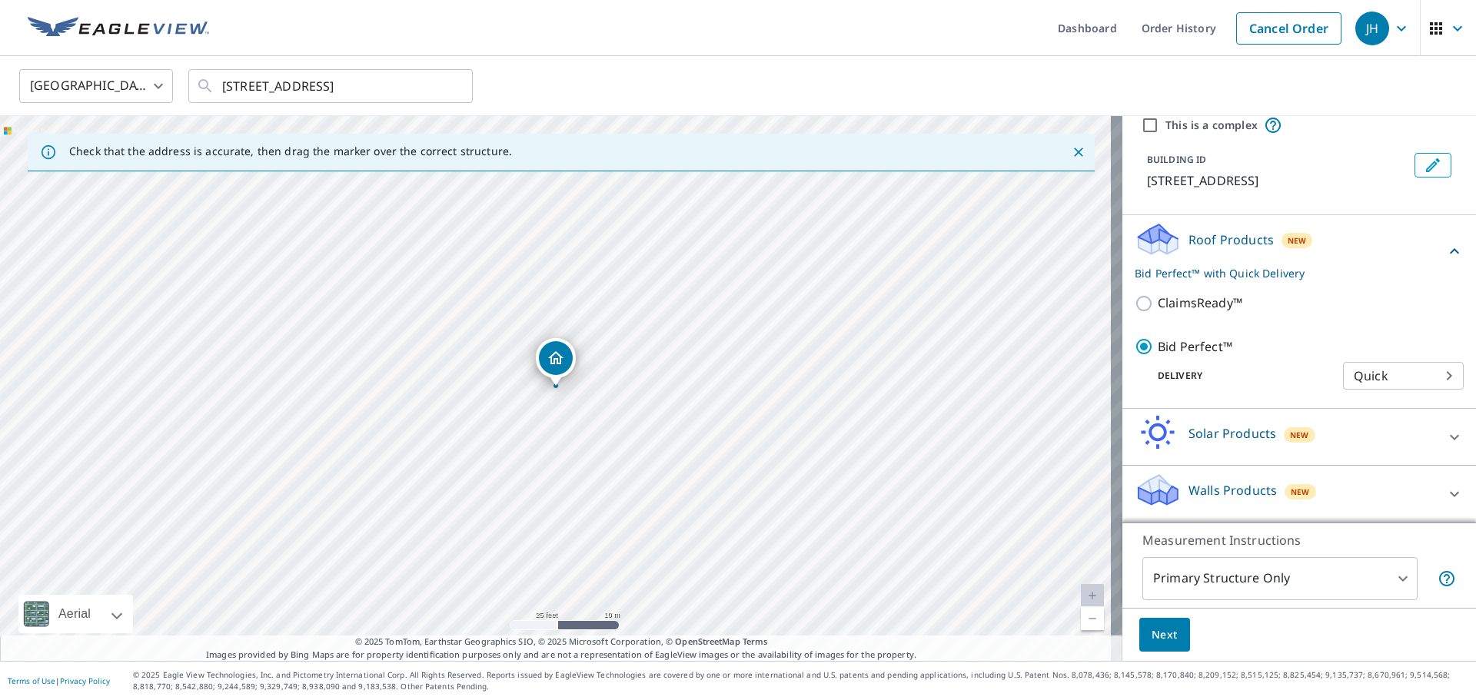
click at [1151, 631] on span "Next" at bounding box center [1164, 635] width 26 height 19
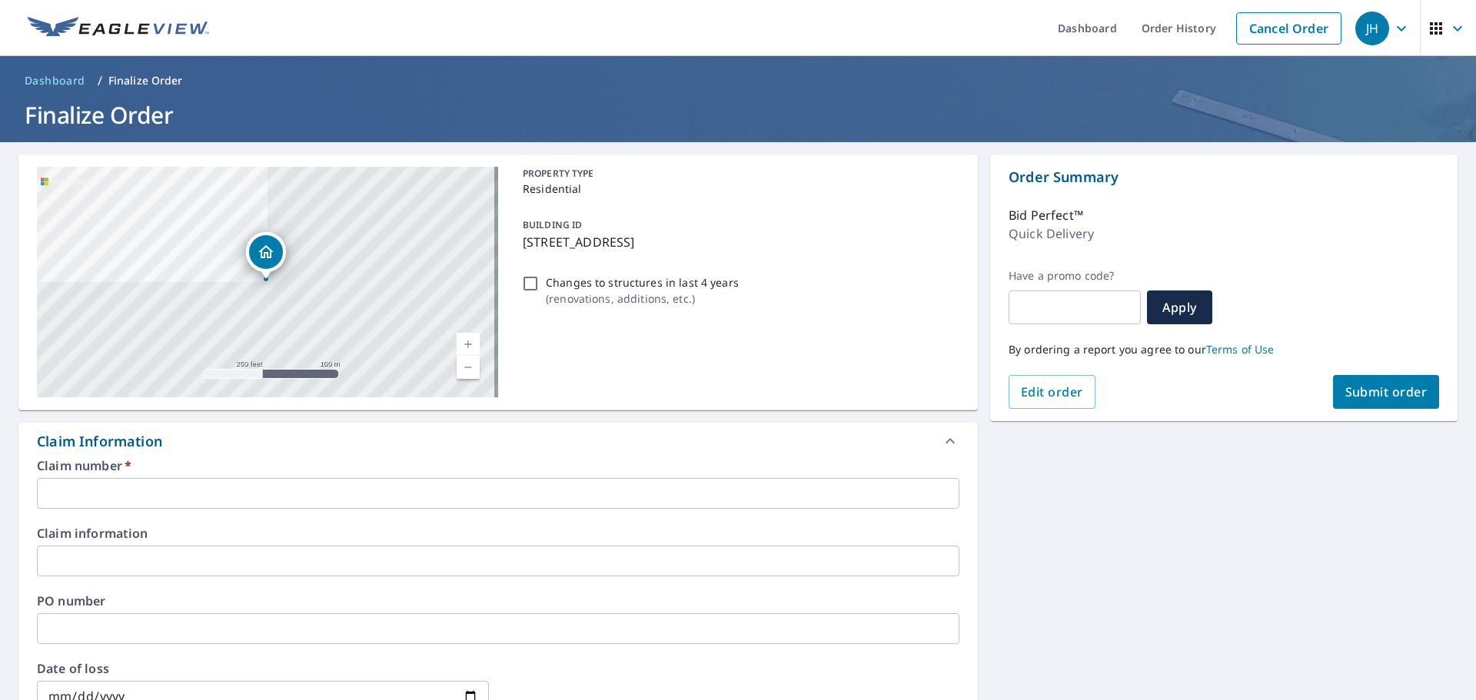
click at [148, 500] on input "text" at bounding box center [498, 493] width 922 height 31
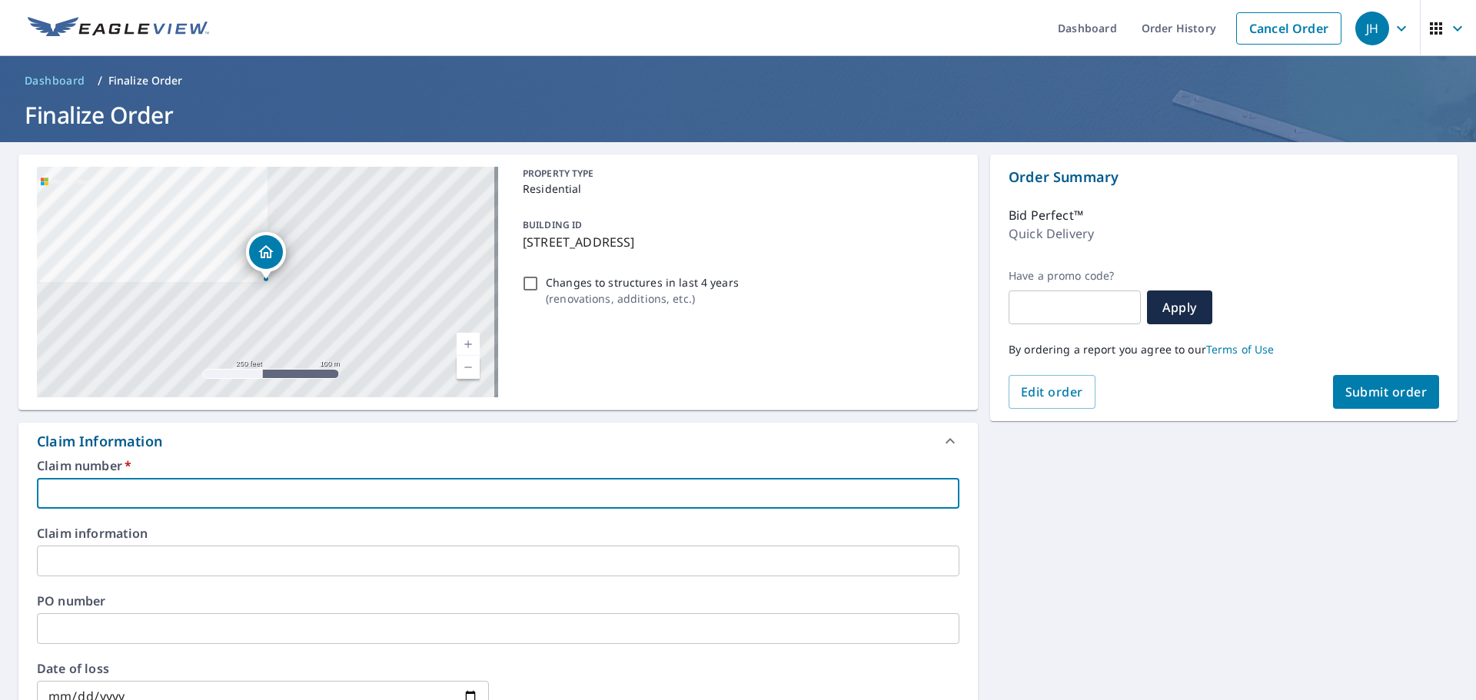
paste input "300-0462611-2025"
type input "300-0462611-2025"
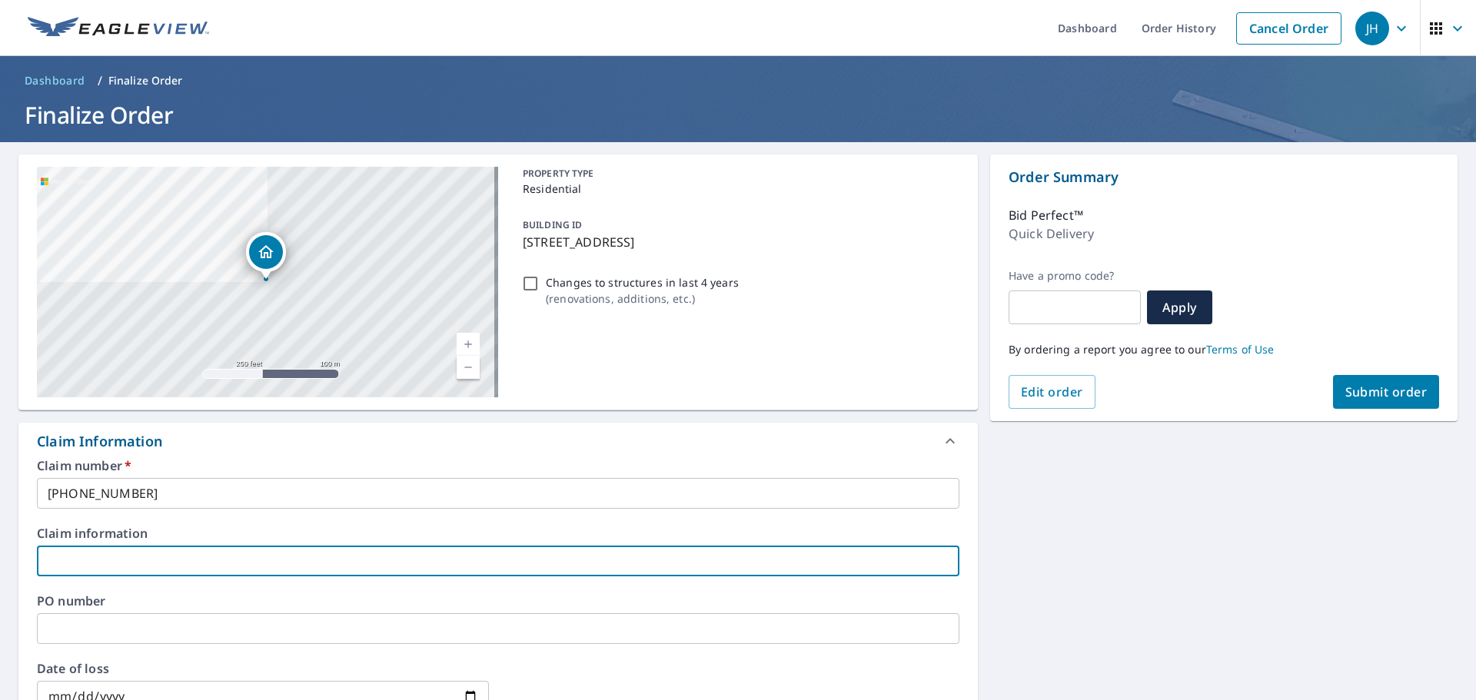
click at [115, 556] on input "text" at bounding box center [498, 561] width 922 height 31
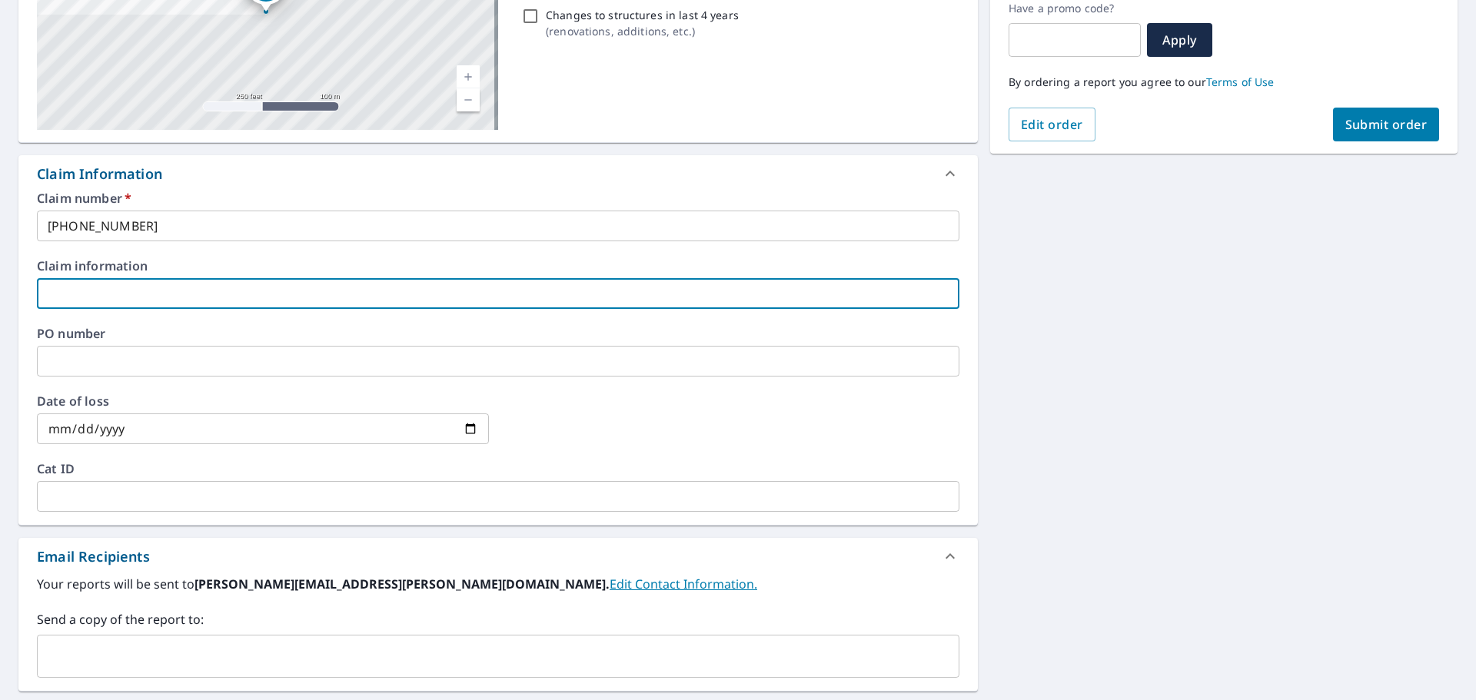
scroll to position [307, 0]
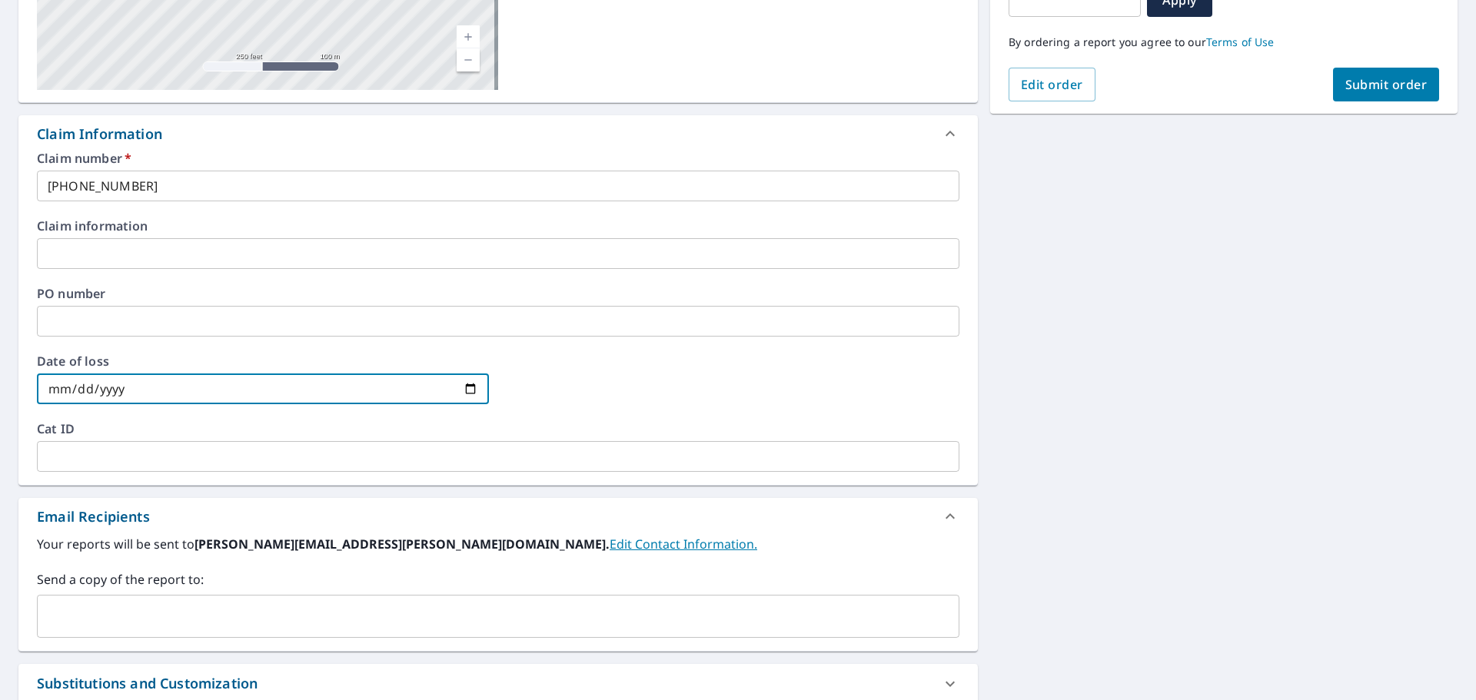
click at [473, 385] on input "date" at bounding box center [263, 389] width 452 height 31
type input "2025-07-24"
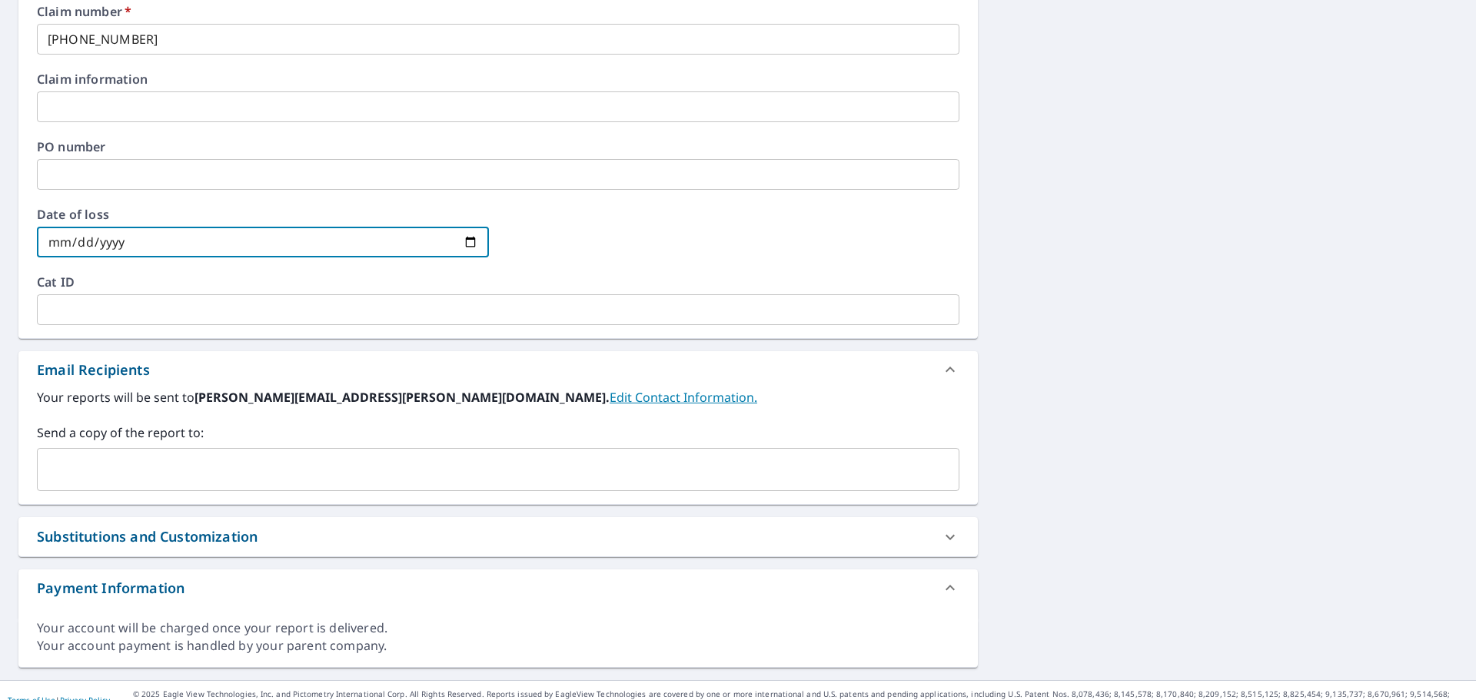
scroll to position [473, 0]
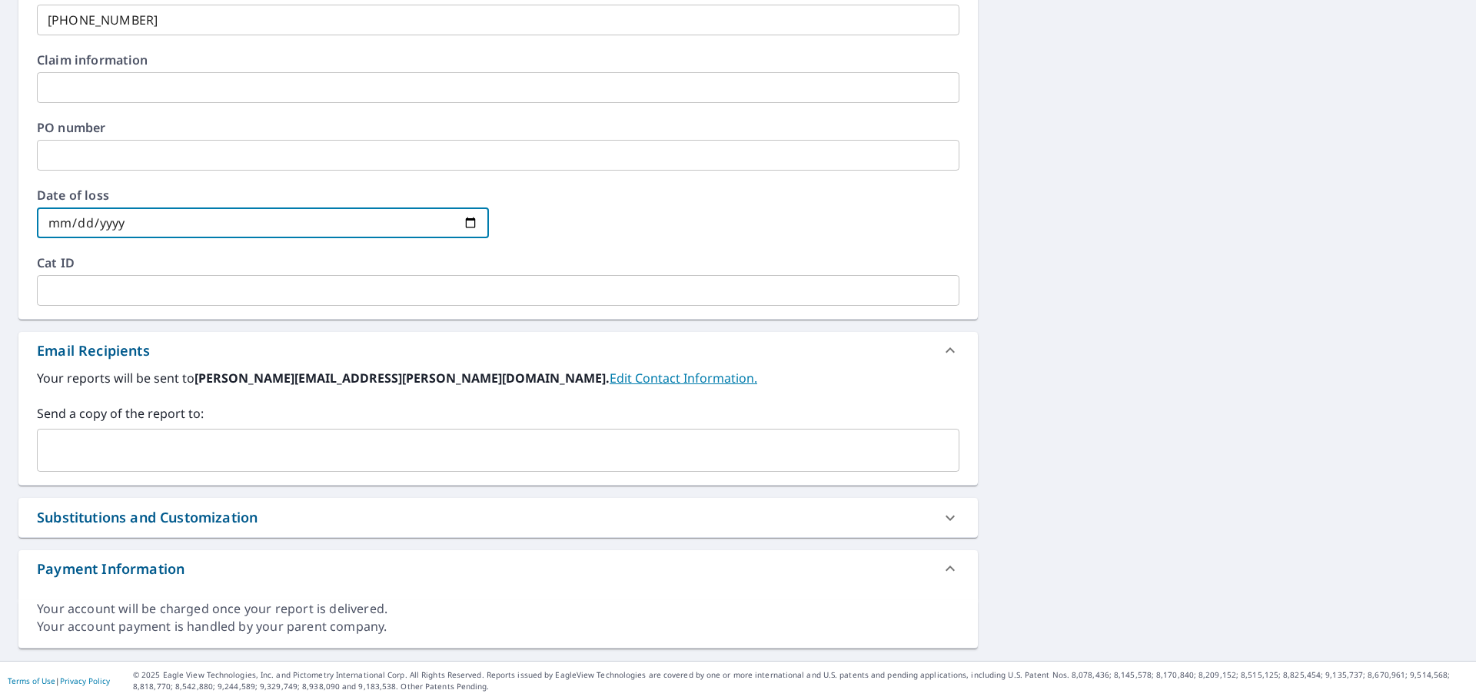
click at [238, 453] on input "text" at bounding box center [486, 450] width 885 height 29
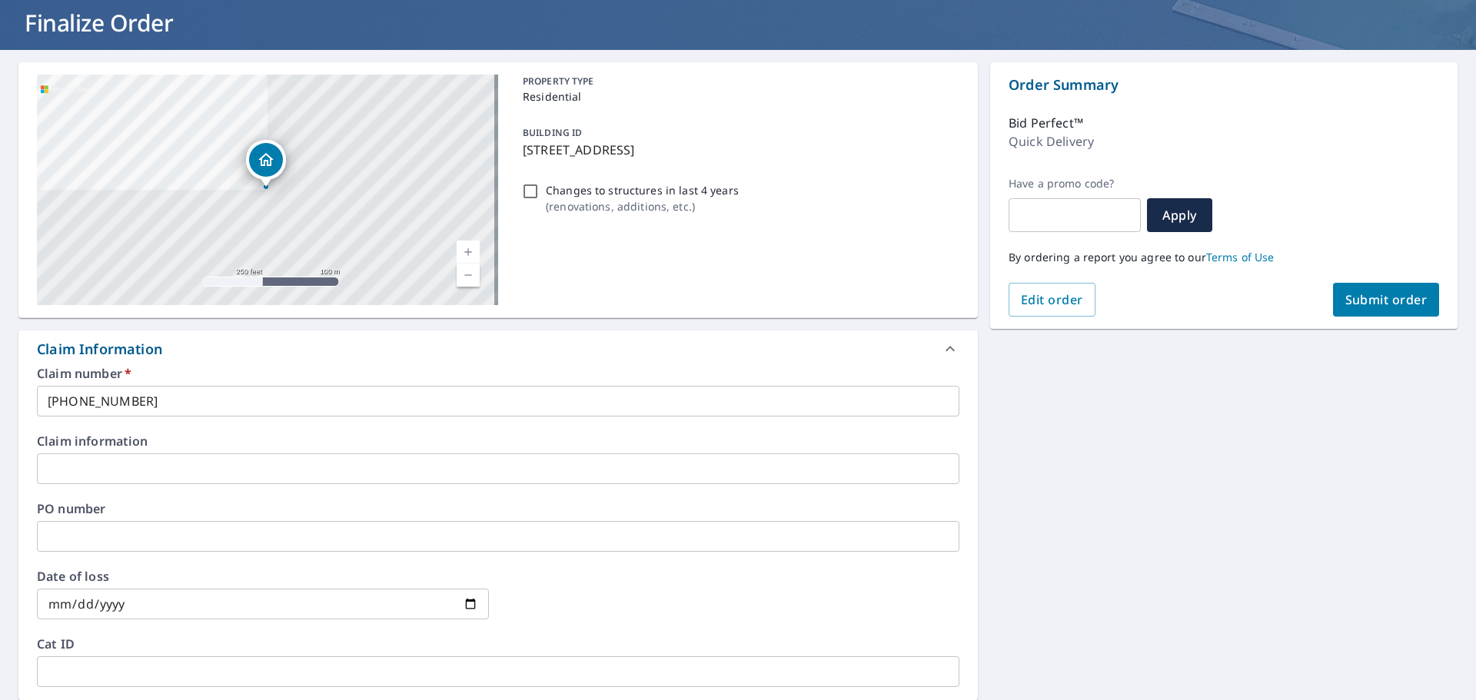
scroll to position [89, 0]
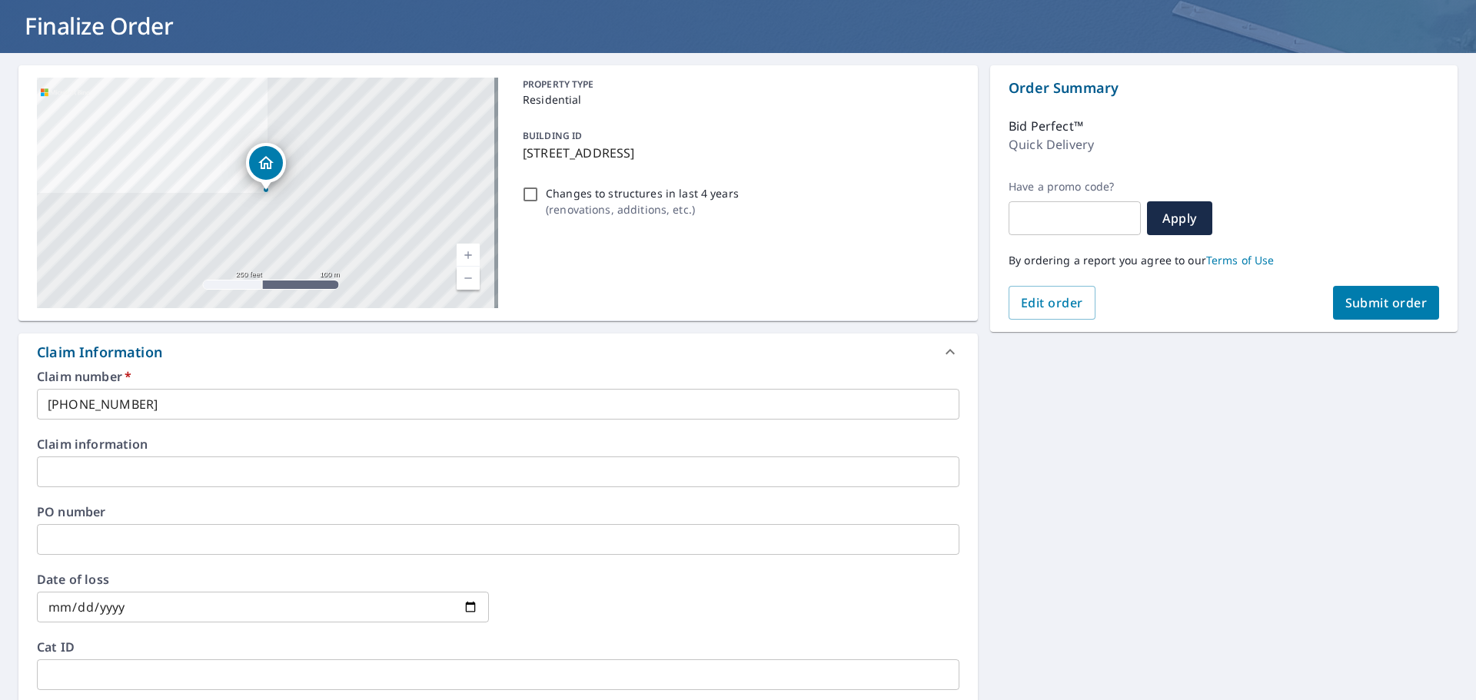
type input "gaclaims.clm@aoins.com"
click at [1367, 304] on span "Submit order" at bounding box center [1386, 302] width 82 height 17
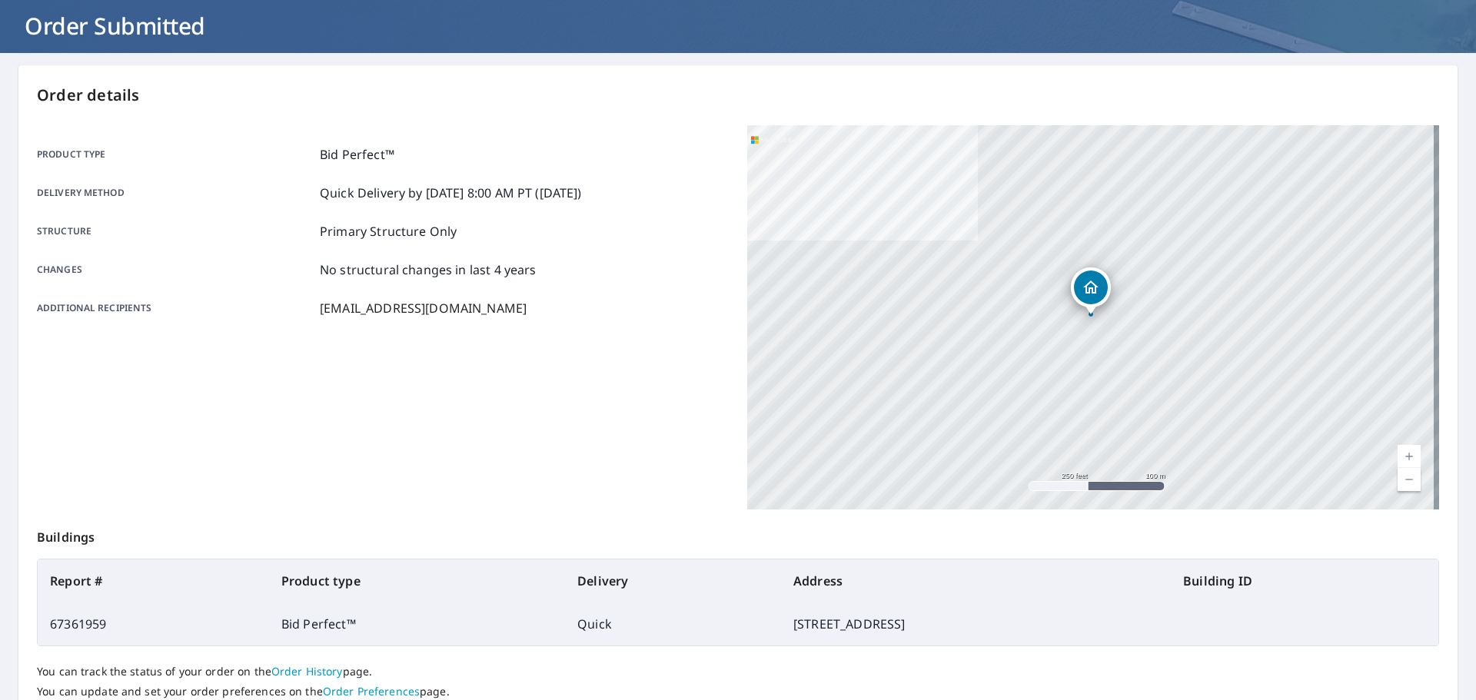
scroll to position [204, 0]
